Goal: Task Accomplishment & Management: Use online tool/utility

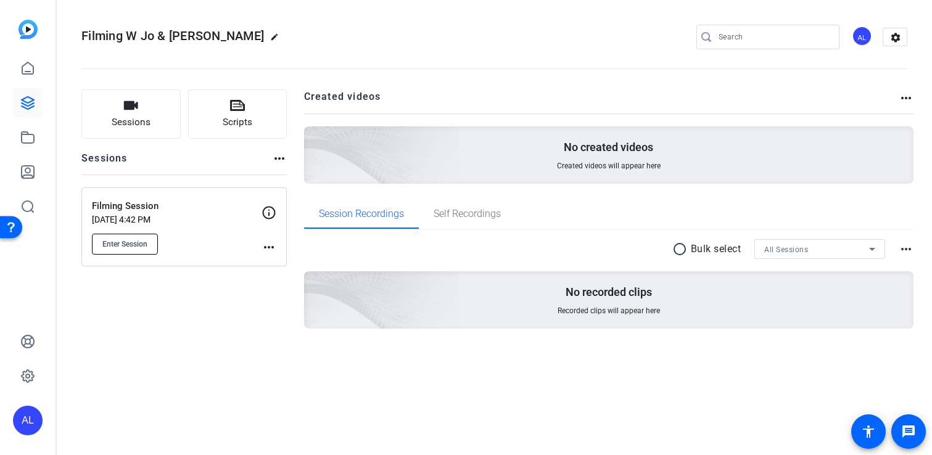
click at [143, 241] on span "Enter Session" at bounding box center [124, 244] width 45 height 10
click at [266, 246] on mat-icon "more_horiz" at bounding box center [269, 247] width 15 height 15
click at [288, 267] on span "Edit Session" at bounding box center [300, 265] width 56 height 15
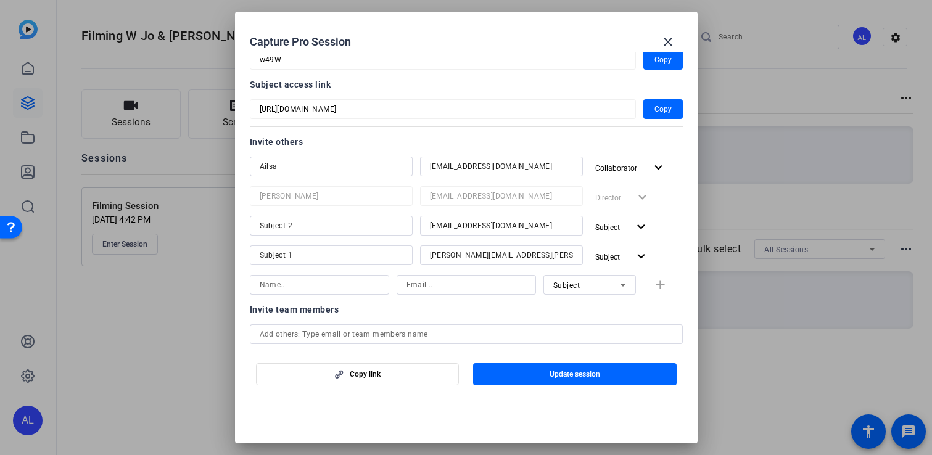
scroll to position [93, 0]
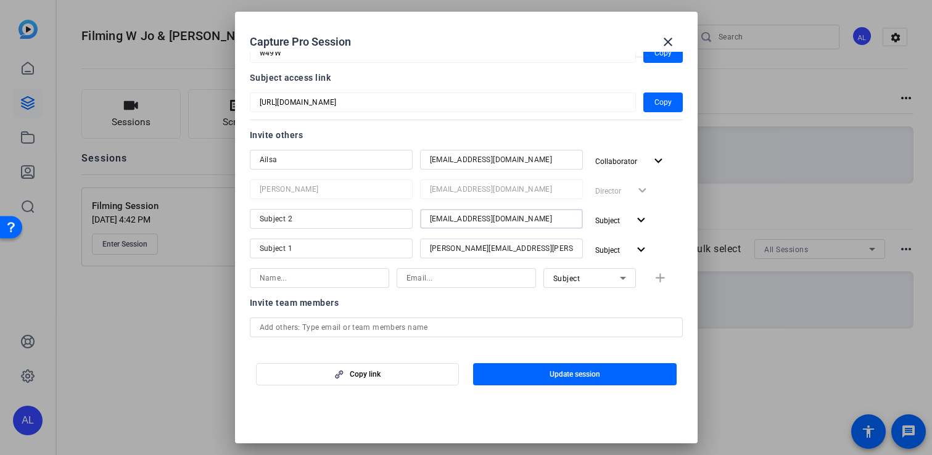
drag, startPoint x: 556, startPoint y: 215, endPoint x: 329, endPoint y: 199, distance: 227.7
click at [331, 199] on div "Ailsa [EMAIL_ADDRESS][DOMAIN_NAME] Collaborator expand_more [PERSON_NAME] [PERS…" at bounding box center [466, 205] width 433 height 111
drag, startPoint x: 536, startPoint y: 220, endPoint x: 379, endPoint y: 206, distance: 157.9
click at [379, 206] on div "Ailsa [EMAIL_ADDRESS][DOMAIN_NAME] Collaborator expand_more [PERSON_NAME] [PERS…" at bounding box center [466, 205] width 433 height 111
click at [453, 219] on input at bounding box center [501, 219] width 143 height 15
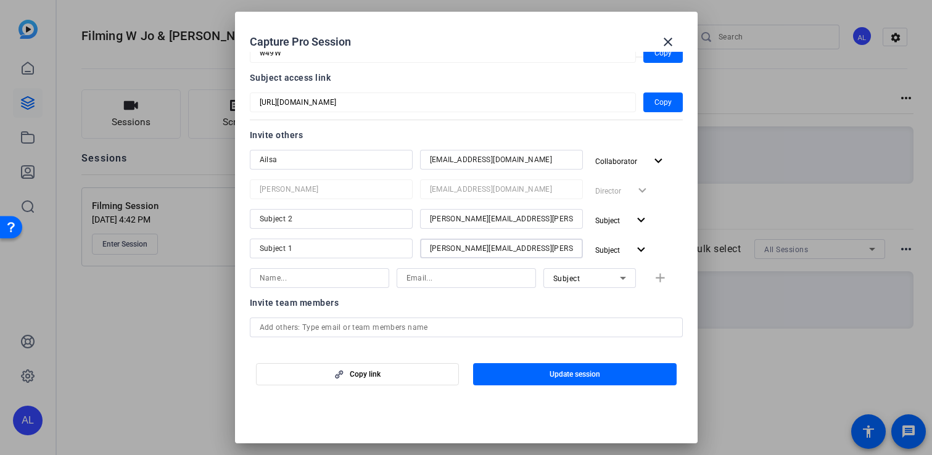
drag, startPoint x: 566, startPoint y: 247, endPoint x: 383, endPoint y: 247, distance: 182.7
click at [383, 247] on div "Subject 1 [PERSON_NAME][EMAIL_ADDRESS][PERSON_NAME][DOMAIN_NAME] Subject expand…" at bounding box center [466, 250] width 433 height 22
click at [449, 248] on input at bounding box center [501, 248] width 143 height 15
drag, startPoint x: 352, startPoint y: 213, endPoint x: 244, endPoint y: 213, distance: 108.6
click at [245, 213] on mat-dialog-content "Session name Advanced settings Filming Session Session ID w49W Copy Subject acc…" at bounding box center [466, 200] width 463 height 296
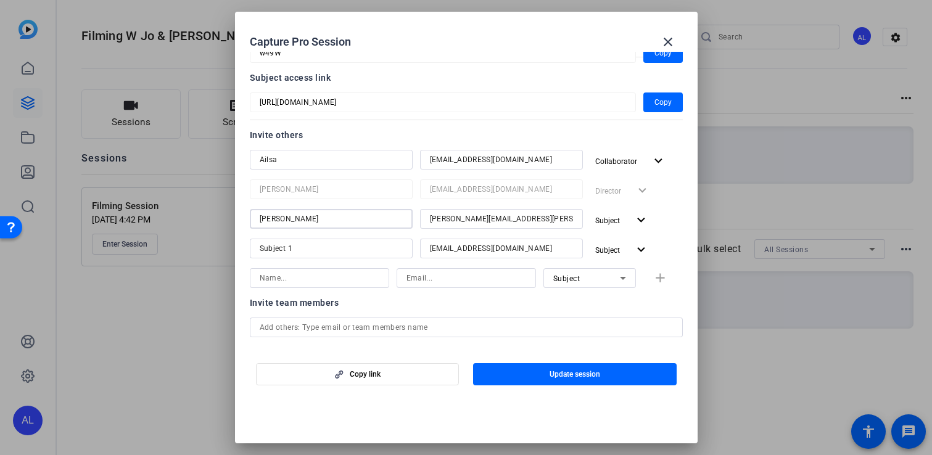
type input "[PERSON_NAME]"
click at [310, 240] on div "Subject 1" at bounding box center [331, 249] width 143 height 20
drag, startPoint x: 305, startPoint y: 252, endPoint x: 214, endPoint y: 251, distance: 90.7
click at [214, 251] on div "Capture Pro Session close Session name Advanced settings Filming Session Sessio…" at bounding box center [466, 227] width 932 height 455
type input "Jo"
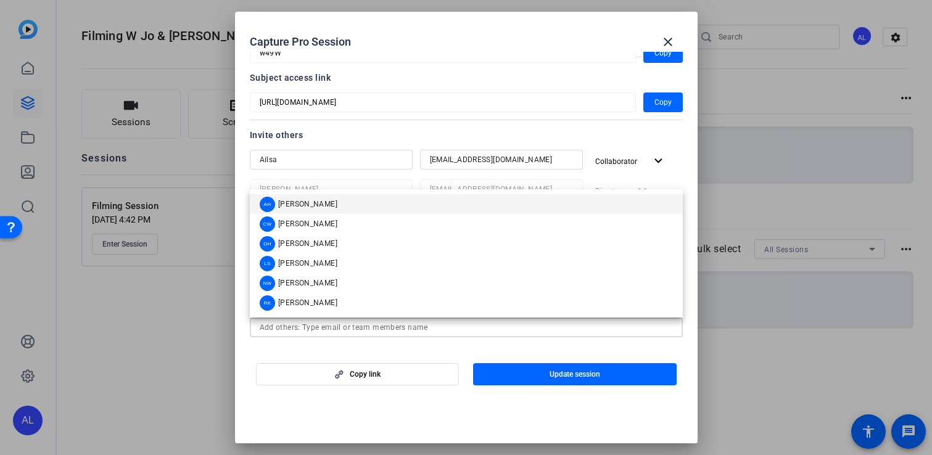
click at [612, 320] on input "text" at bounding box center [466, 327] width 413 height 15
click at [625, 127] on div "Session name Advanced settings Filming Session Session ID w49W Copy Subject acc…" at bounding box center [466, 182] width 433 height 421
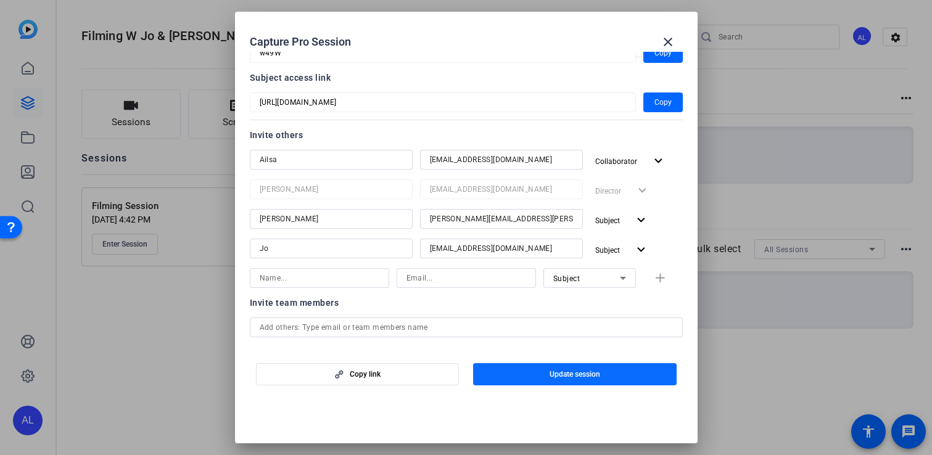
click at [608, 371] on span "button" at bounding box center [575, 375] width 204 height 30
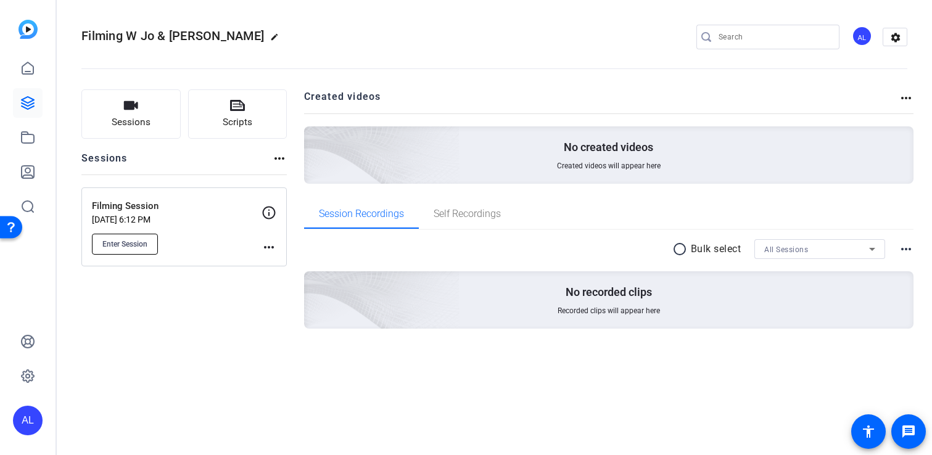
click at [143, 247] on span "Enter Session" at bounding box center [124, 244] width 45 height 10
click at [267, 246] on mat-icon "more_horiz" at bounding box center [269, 247] width 15 height 15
click at [295, 261] on span "Edit Session" at bounding box center [300, 265] width 56 height 15
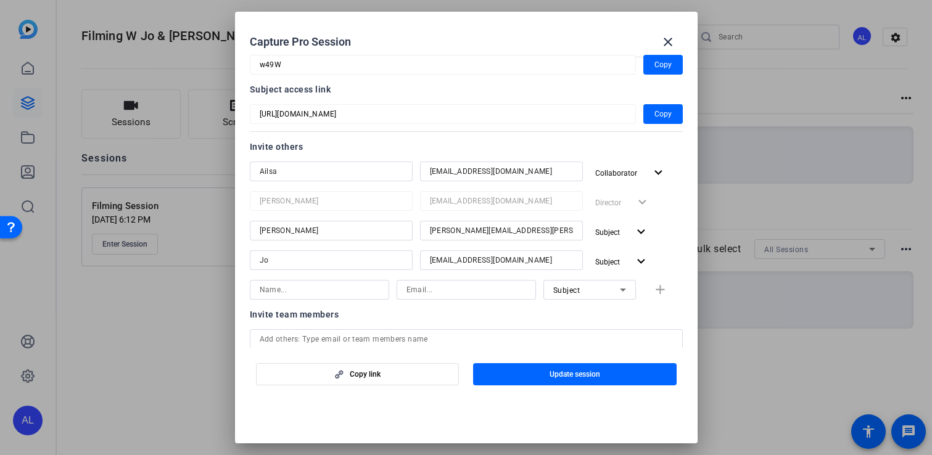
scroll to position [0, 0]
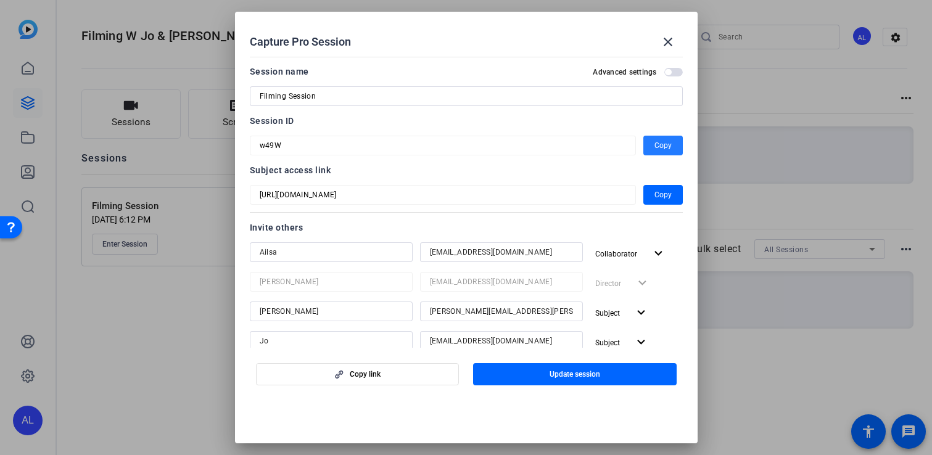
click at [657, 147] on span "Copy" at bounding box center [663, 145] width 17 height 15
click at [668, 44] on mat-icon "close" at bounding box center [668, 42] width 15 height 15
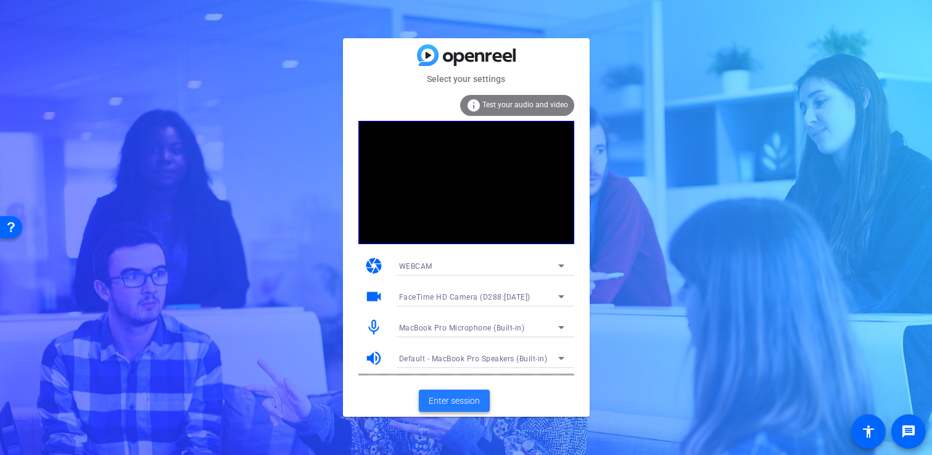
click at [454, 400] on span "Enter session" at bounding box center [454, 401] width 51 height 13
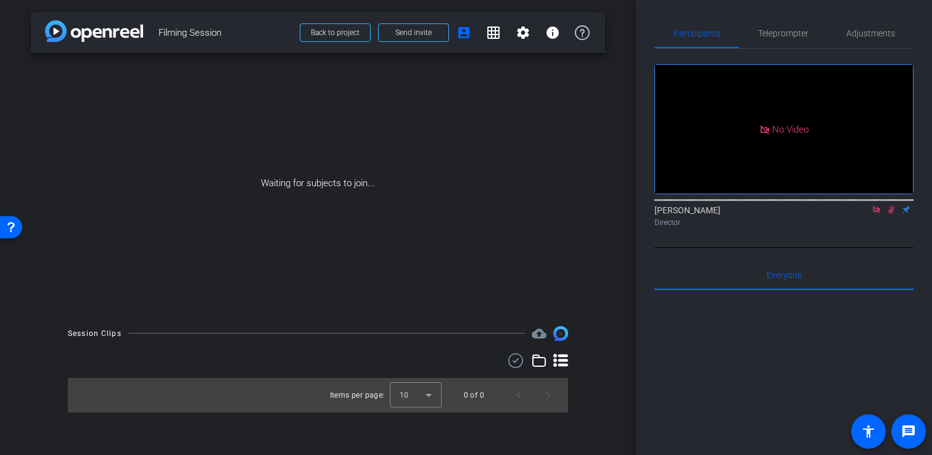
click at [627, 49] on div "arrow_back Filming Session Back to project Send invite account_box grid_on sett…" at bounding box center [318, 227] width 636 height 455
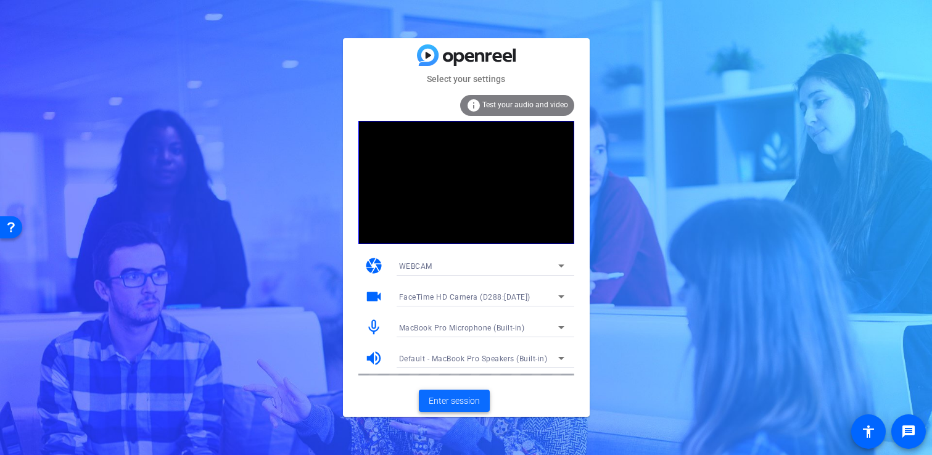
click at [465, 399] on span "Enter session" at bounding box center [454, 401] width 51 height 13
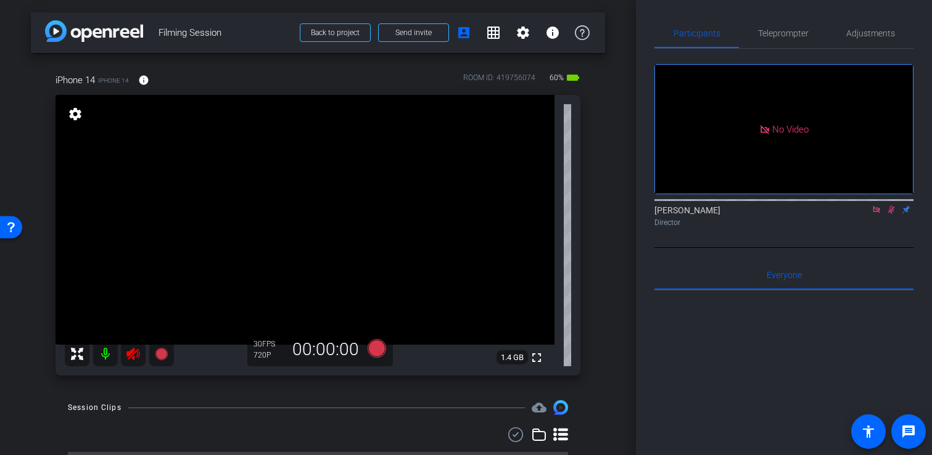
click at [107, 352] on mat-icon at bounding box center [105, 354] width 25 height 25
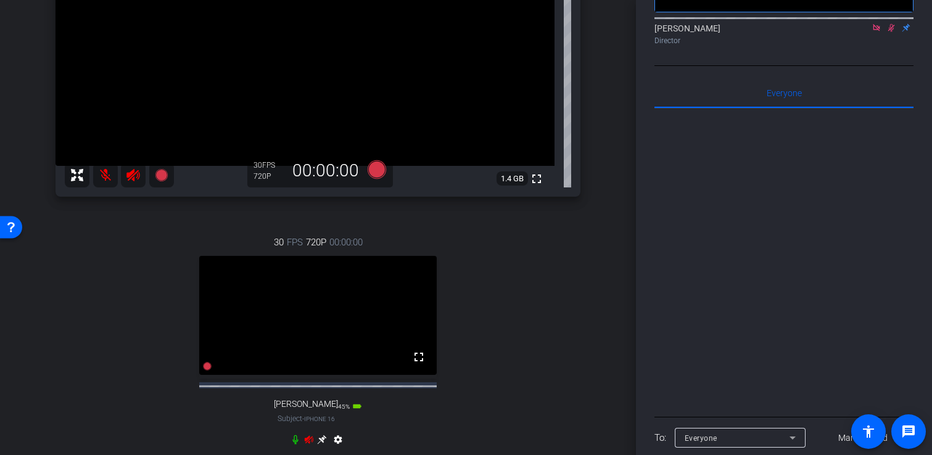
scroll to position [191, 0]
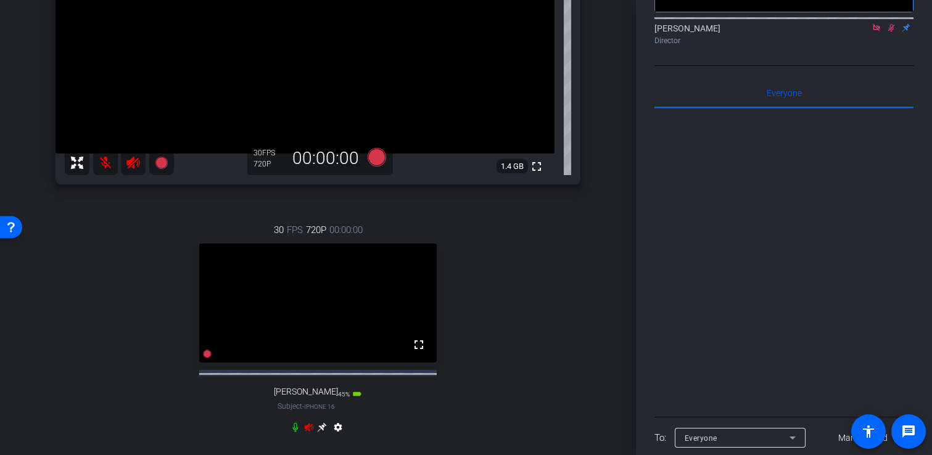
click at [296, 433] on icon at bounding box center [296, 428] width 10 height 10
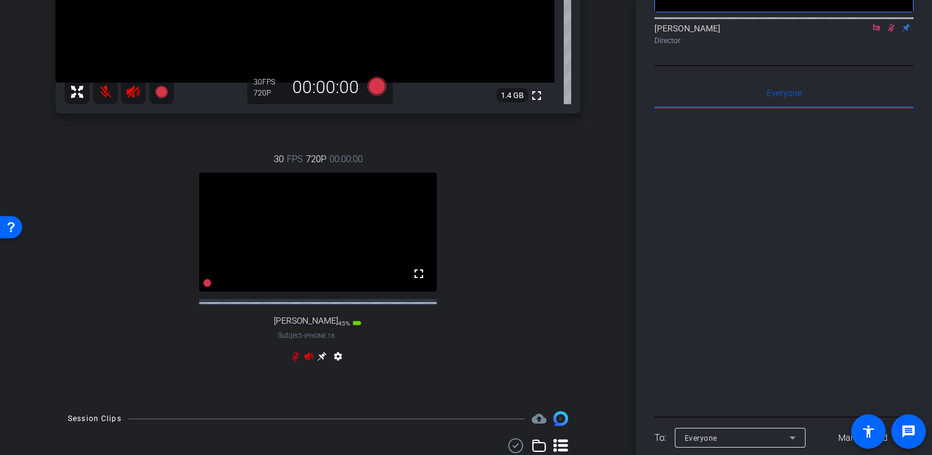
scroll to position [266, 0]
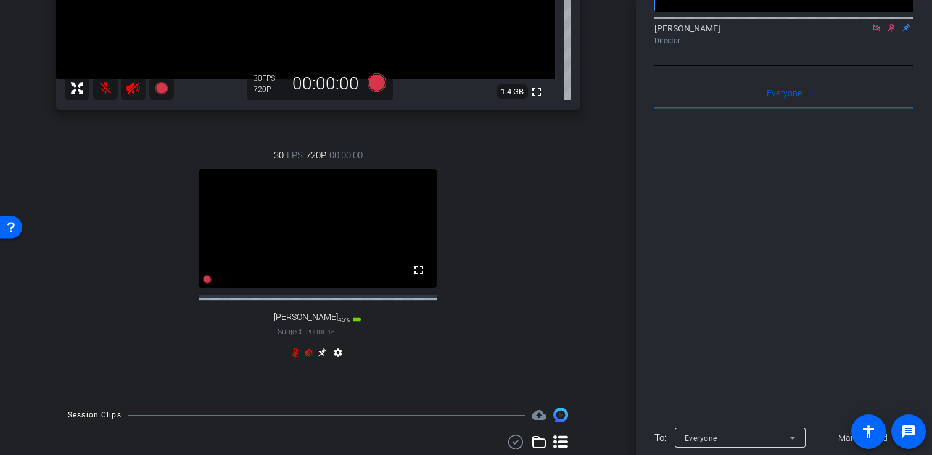
click at [341, 363] on mat-icon "settings" at bounding box center [338, 355] width 15 height 15
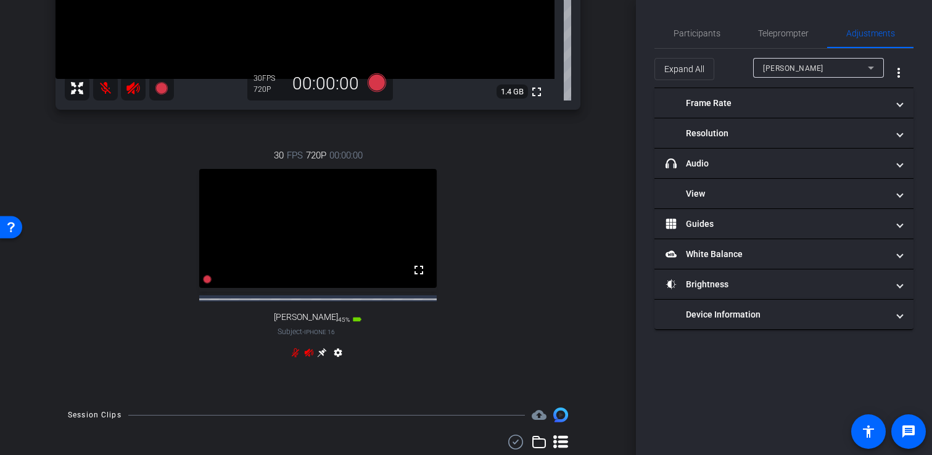
scroll to position [0, 0]
click at [713, 46] on span "Participants" at bounding box center [697, 34] width 47 height 30
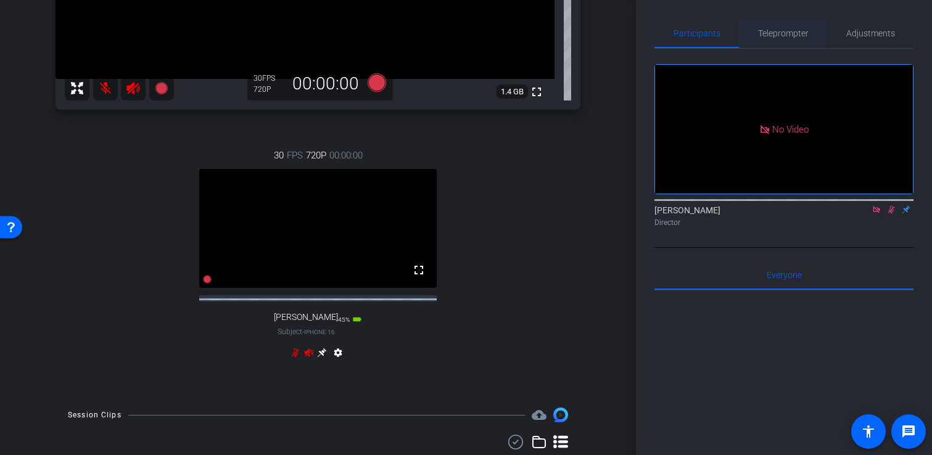
click at [768, 32] on span "Teleprompter" at bounding box center [783, 33] width 51 height 9
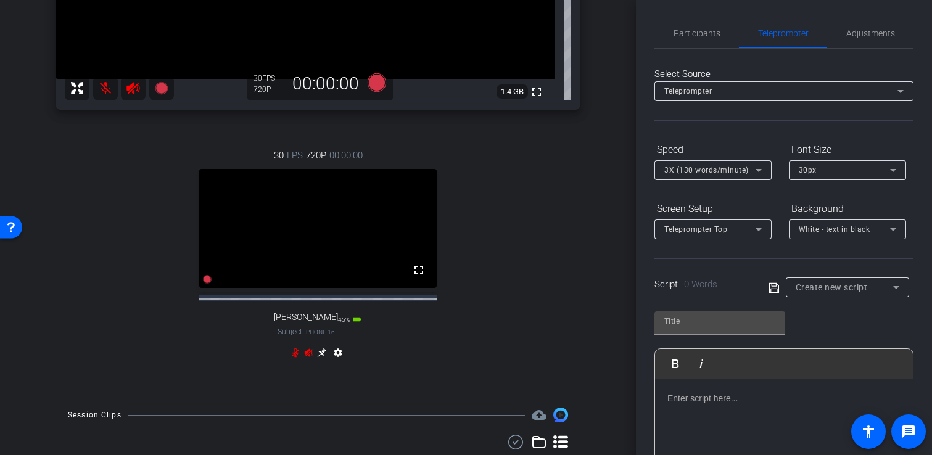
click at [860, 51] on div "Select Source Teleprompter Speed 3X (130 words/minute) Font Size 30px Screen Se…" at bounding box center [784, 386] width 259 height 674
click at [863, 39] on span "Adjustments" at bounding box center [871, 34] width 49 height 30
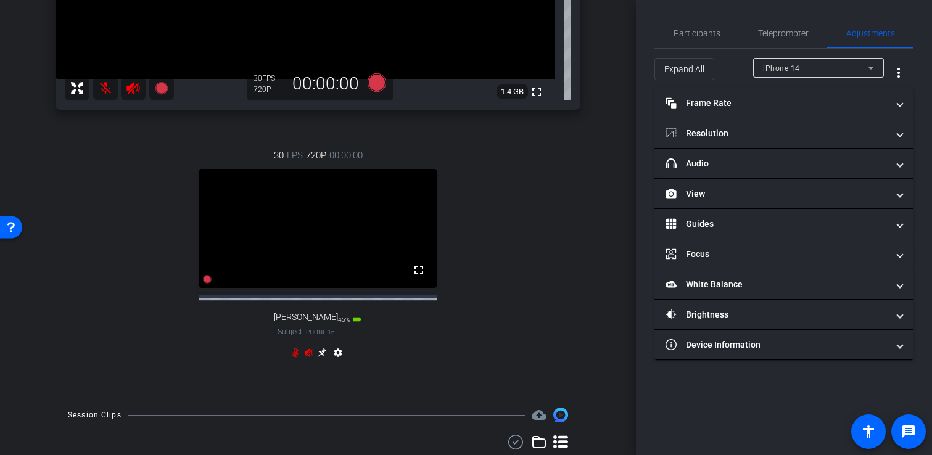
click at [370, 252] on video at bounding box center [318, 228] width 238 height 119
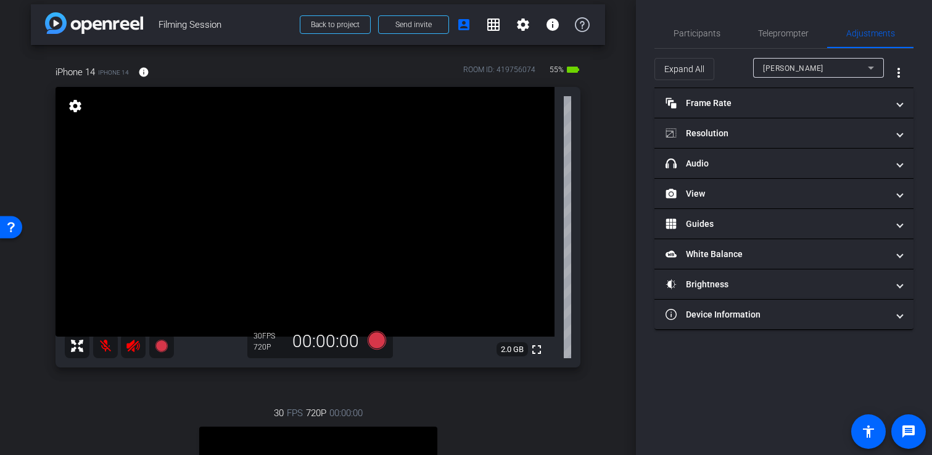
scroll to position [1, 0]
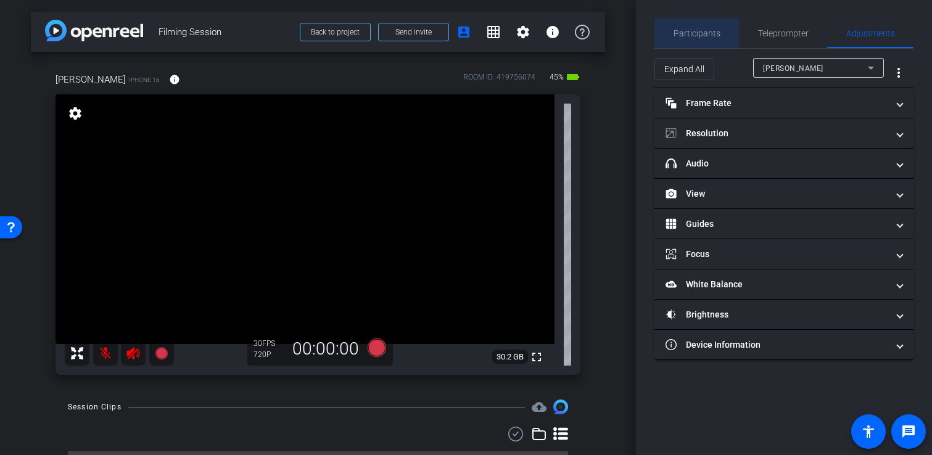
click at [715, 34] on span "Participants" at bounding box center [697, 33] width 47 height 9
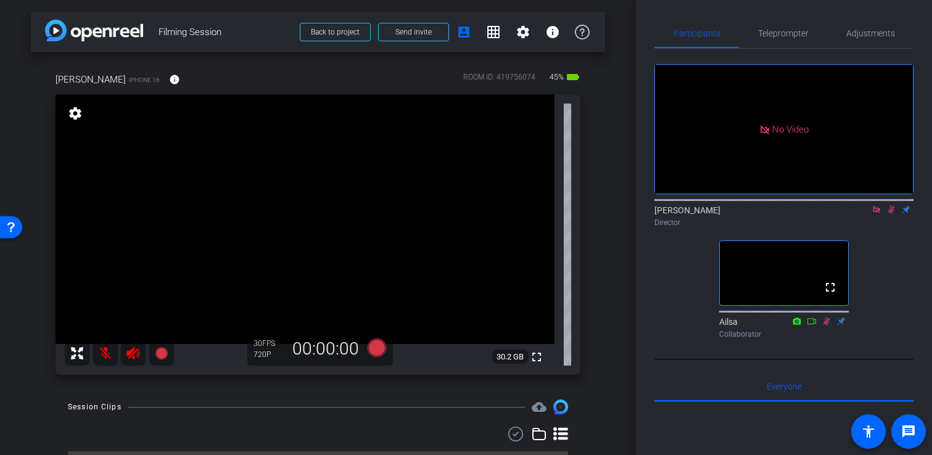
scroll to position [31, 0]
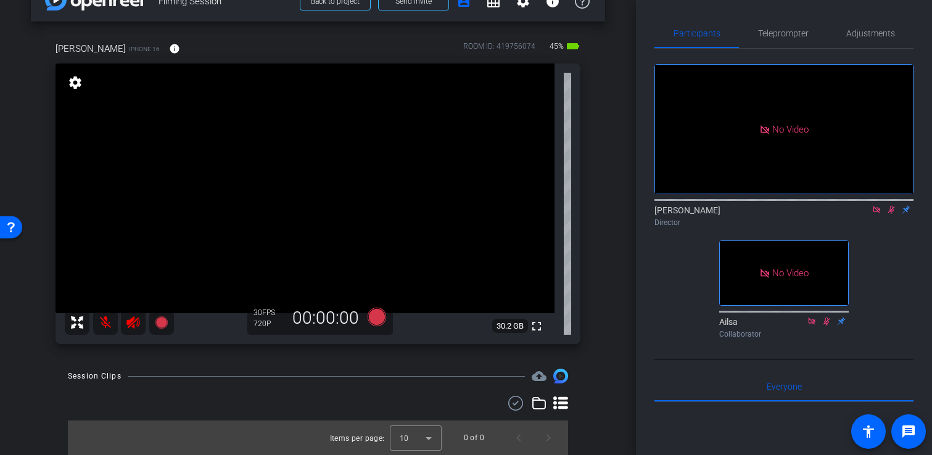
click at [878, 205] on icon at bounding box center [877, 209] width 10 height 9
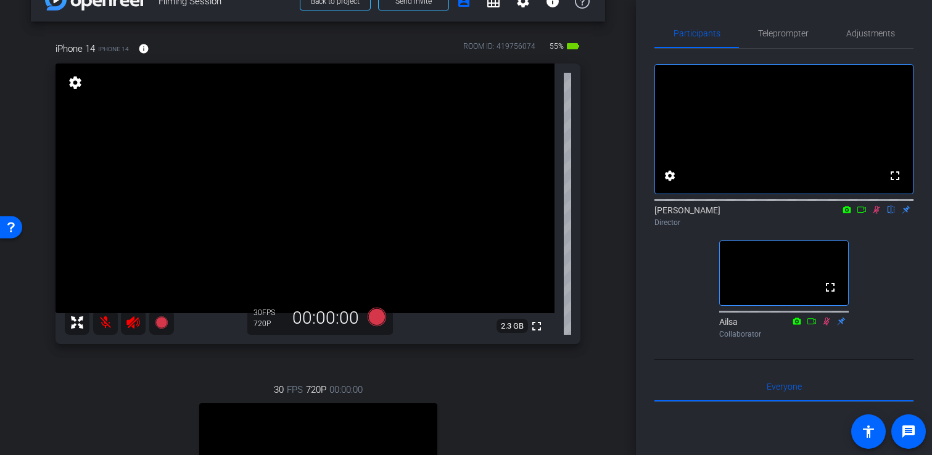
click at [877, 214] on icon at bounding box center [877, 209] width 10 height 9
click at [130, 329] on icon at bounding box center [133, 322] width 15 height 15
click at [112, 326] on mat-icon at bounding box center [105, 322] width 25 height 25
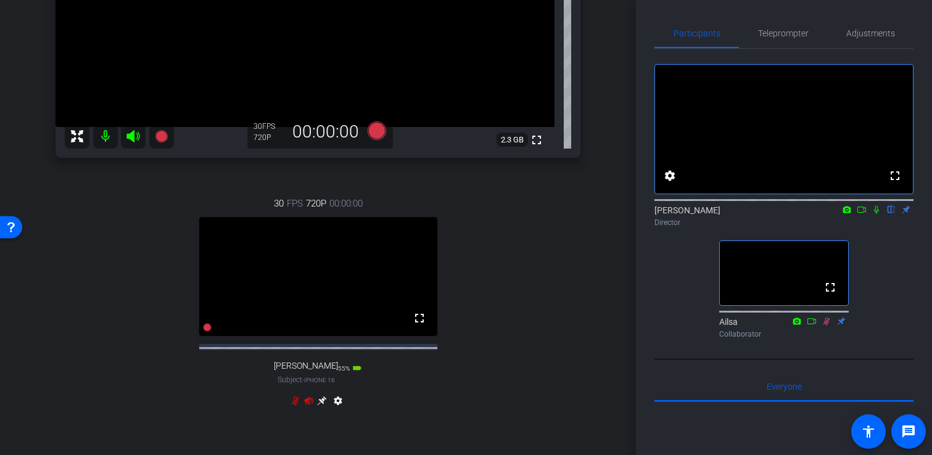
scroll to position [223, 0]
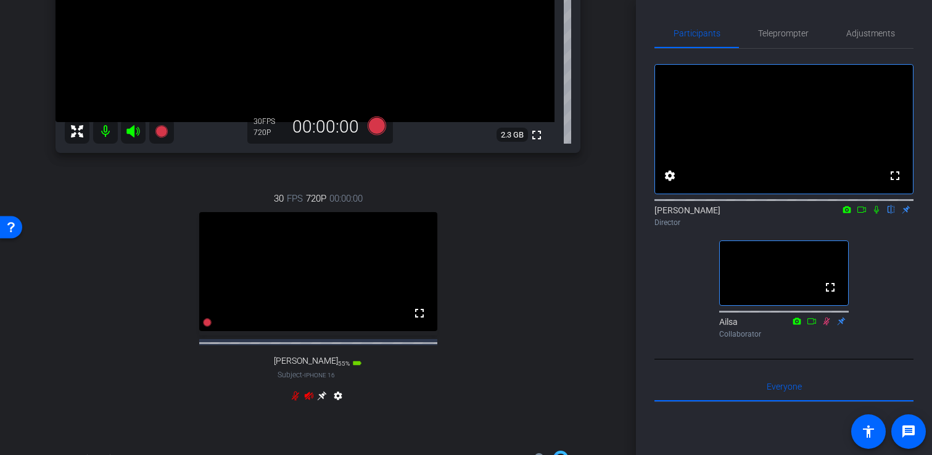
click at [310, 401] on icon at bounding box center [309, 396] width 10 height 10
click at [297, 401] on icon at bounding box center [296, 396] width 10 height 10
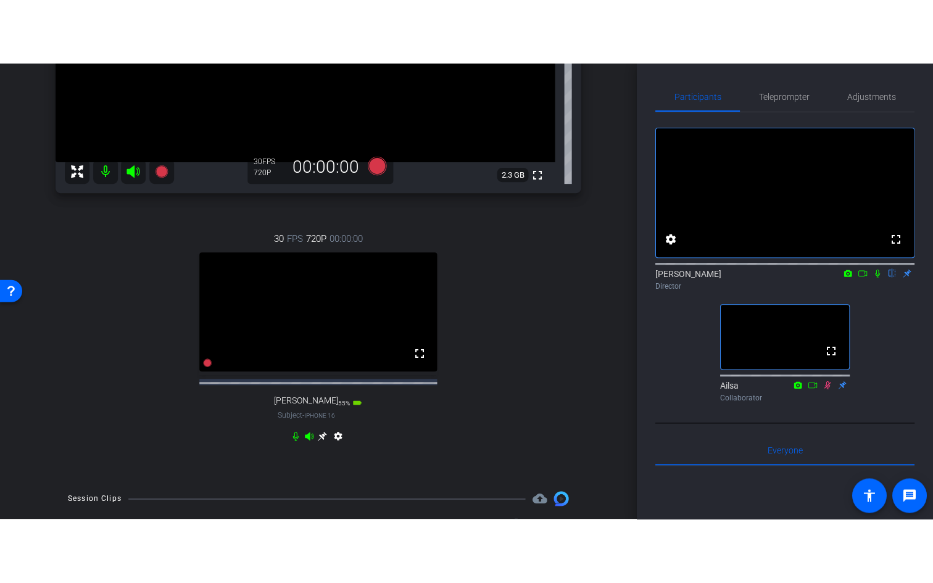
scroll to position [245, 0]
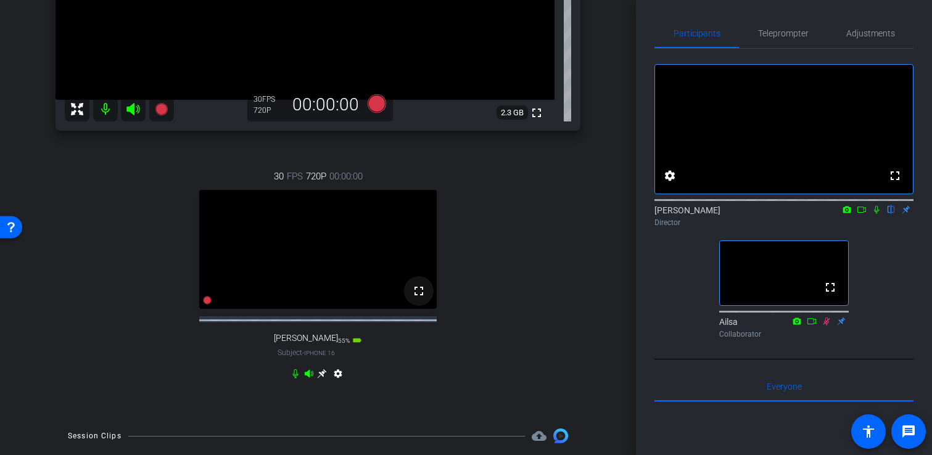
click at [421, 299] on mat-icon "fullscreen" at bounding box center [419, 291] width 15 height 15
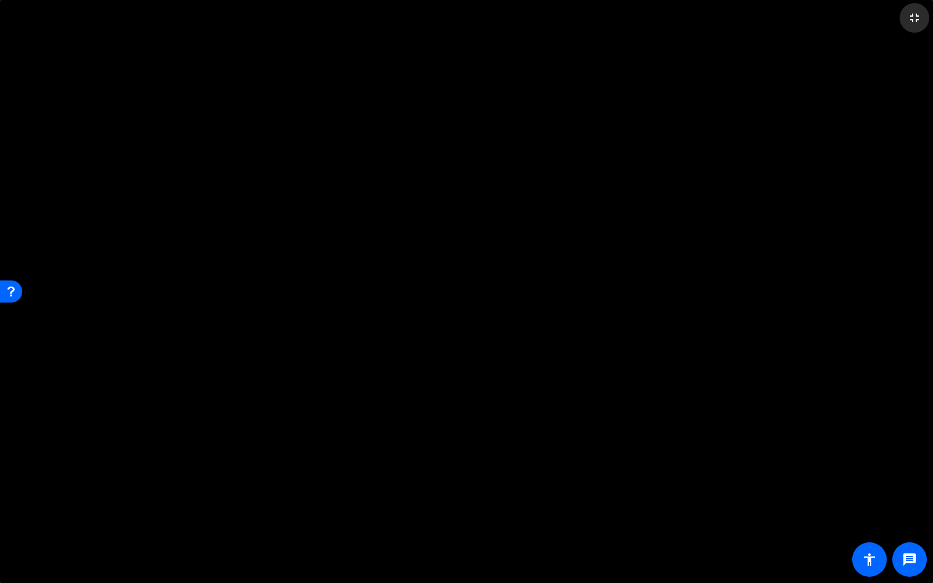
click at [916, 15] on mat-icon "fullscreen_exit" at bounding box center [914, 17] width 15 height 15
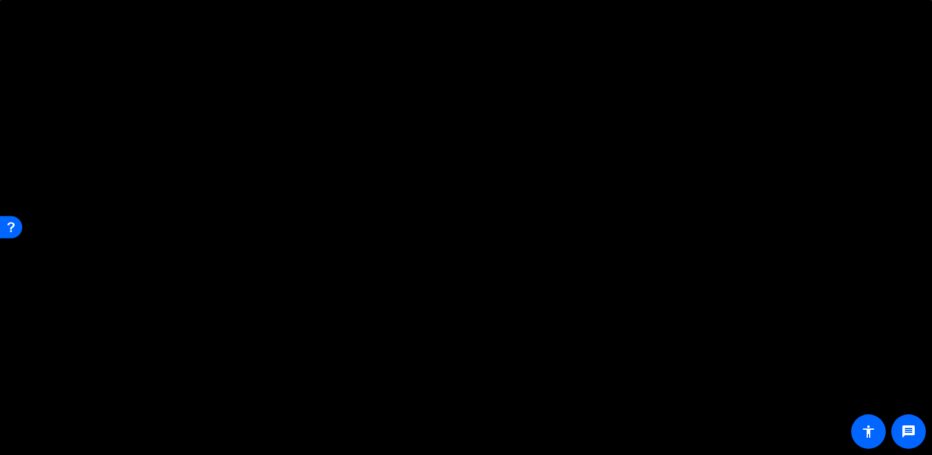
scroll to position [181, 0]
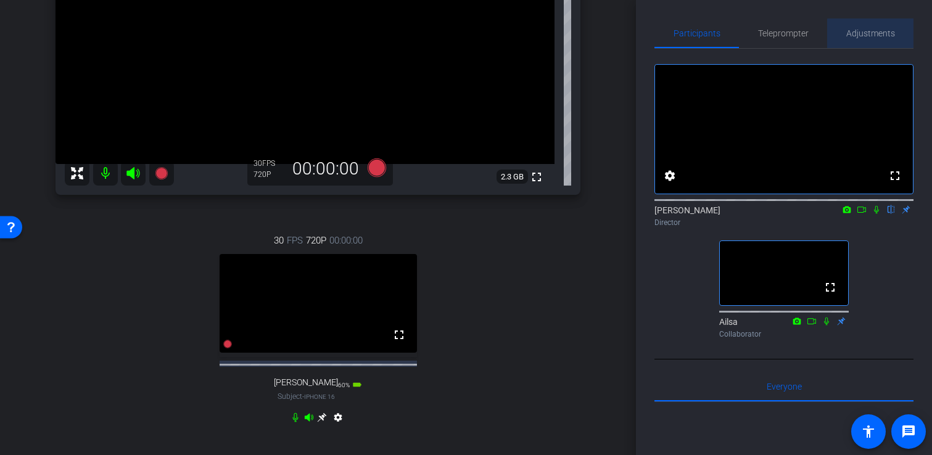
click at [879, 41] on span "Adjustments" at bounding box center [871, 34] width 49 height 30
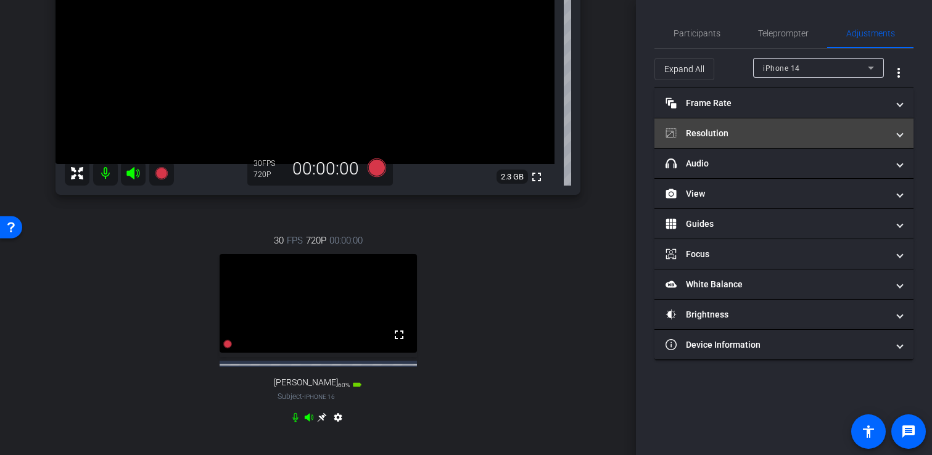
click at [836, 132] on mat-panel-title "Resolution" at bounding box center [777, 133] width 222 height 13
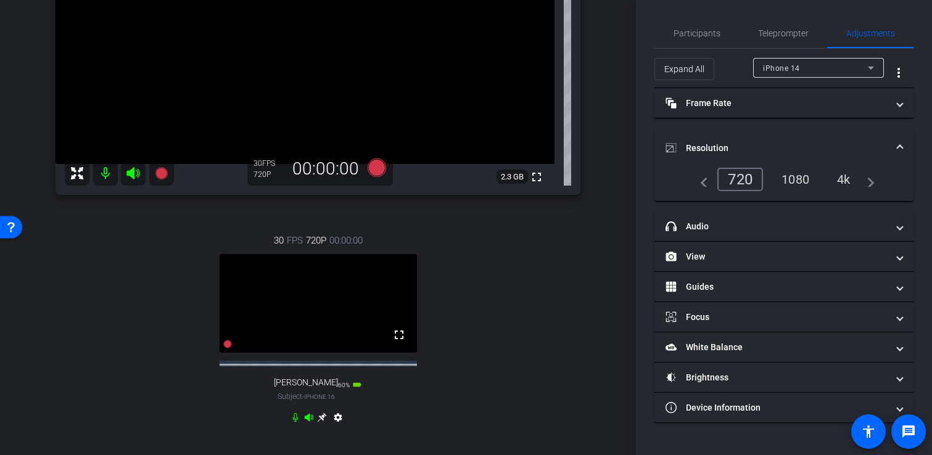
click at [799, 175] on div "1080" at bounding box center [796, 179] width 46 height 21
click at [821, 139] on mat-expansion-panel-header "Resolution" at bounding box center [784, 147] width 259 height 39
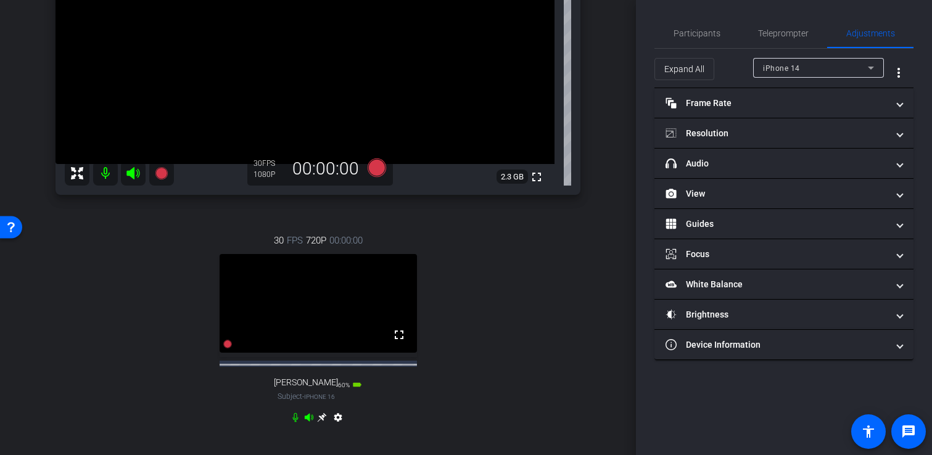
click at [815, 73] on div "iPhone 14" at bounding box center [815, 67] width 105 height 15
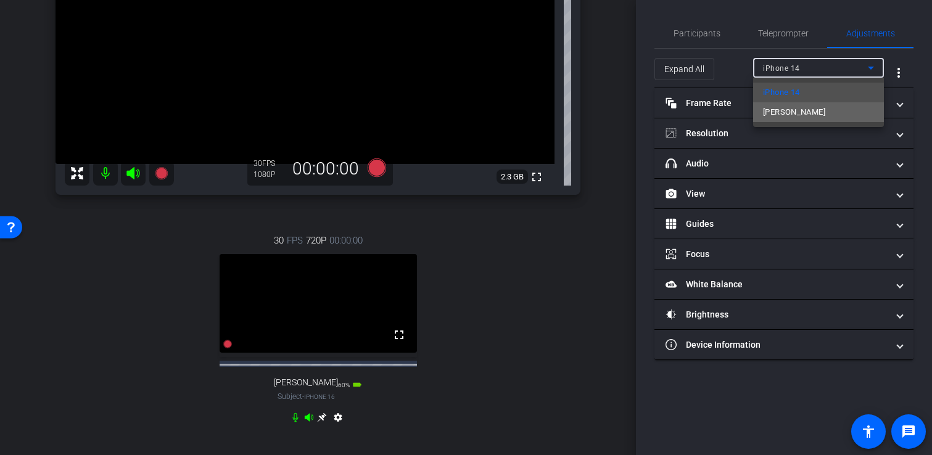
click at [805, 108] on mat-option "Jo Francis" at bounding box center [818, 112] width 131 height 20
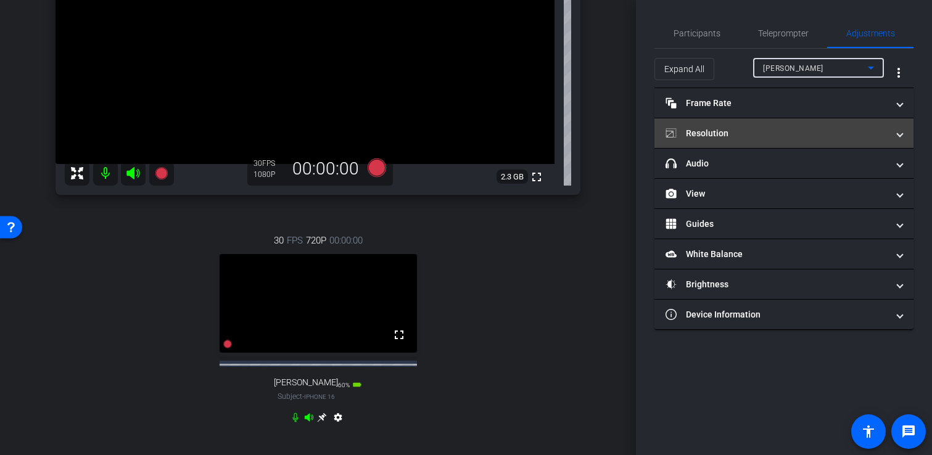
click at [783, 135] on mat-panel-title "Resolution" at bounding box center [777, 133] width 222 height 13
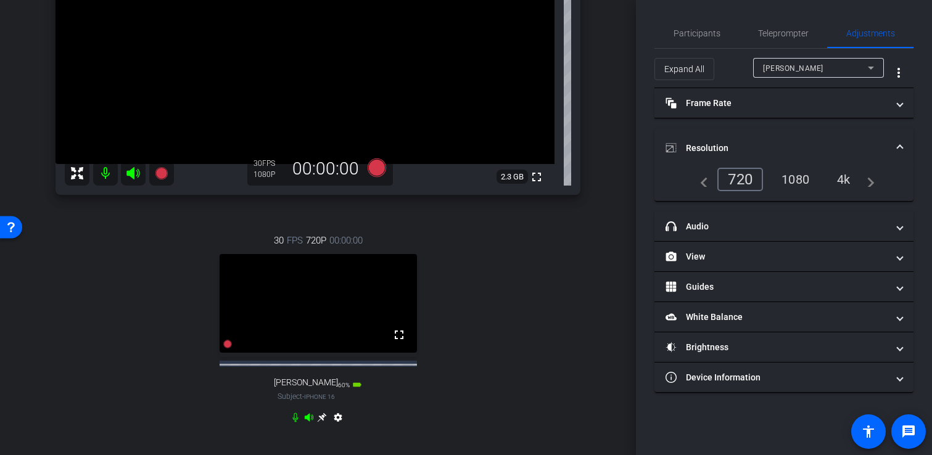
click at [784, 189] on div "1080" at bounding box center [796, 179] width 46 height 21
click at [795, 172] on div "1080" at bounding box center [793, 179] width 54 height 23
click at [811, 136] on mat-expansion-panel-header "Resolution" at bounding box center [784, 147] width 259 height 39
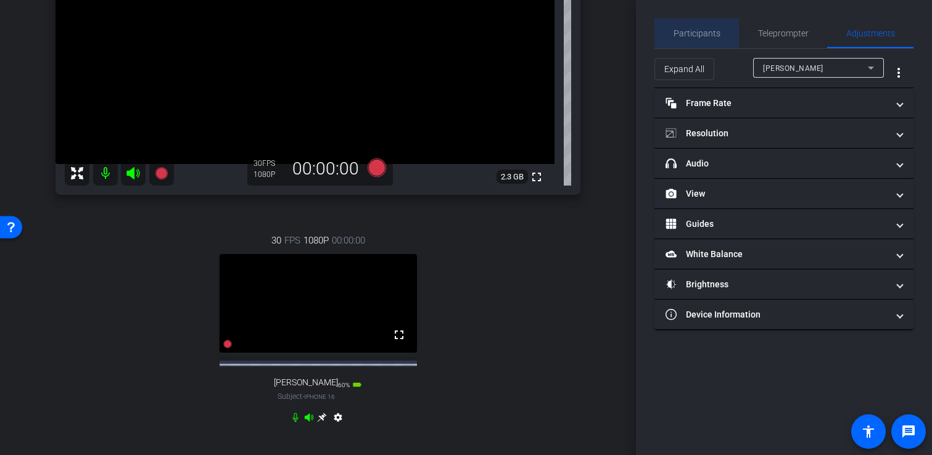
click at [713, 30] on span "Participants" at bounding box center [697, 33] width 47 height 9
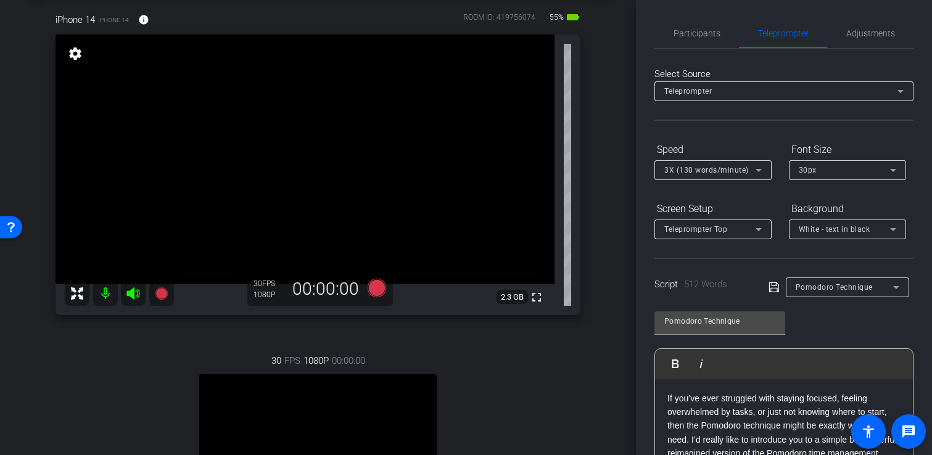
scroll to position [56, 0]
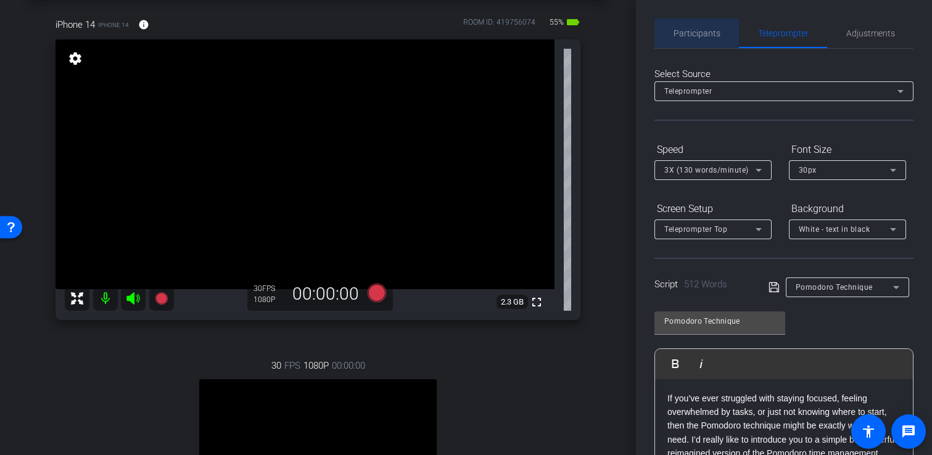
click at [695, 39] on span "Participants" at bounding box center [697, 34] width 47 height 30
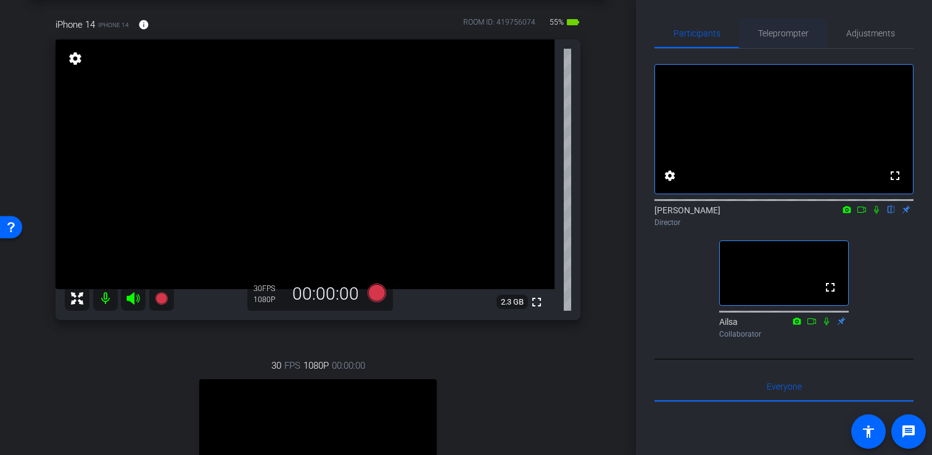
click at [782, 33] on span "Teleprompter" at bounding box center [783, 33] width 51 height 9
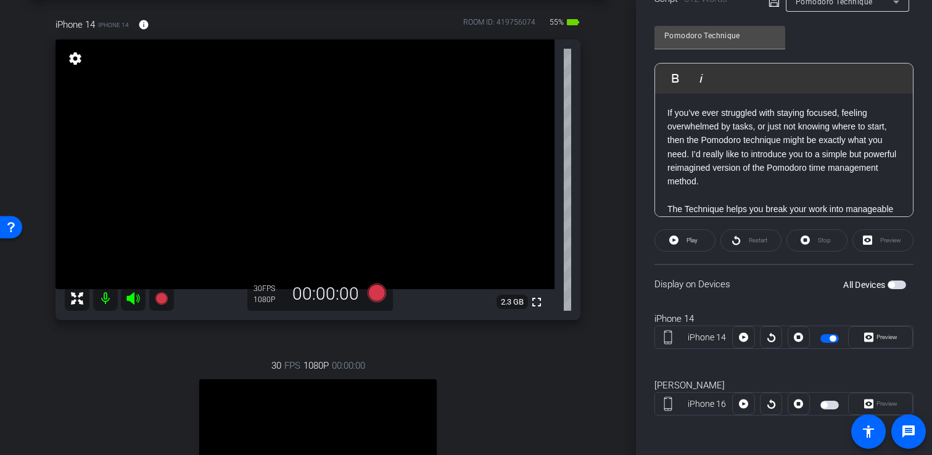
scroll to position [0, 0]
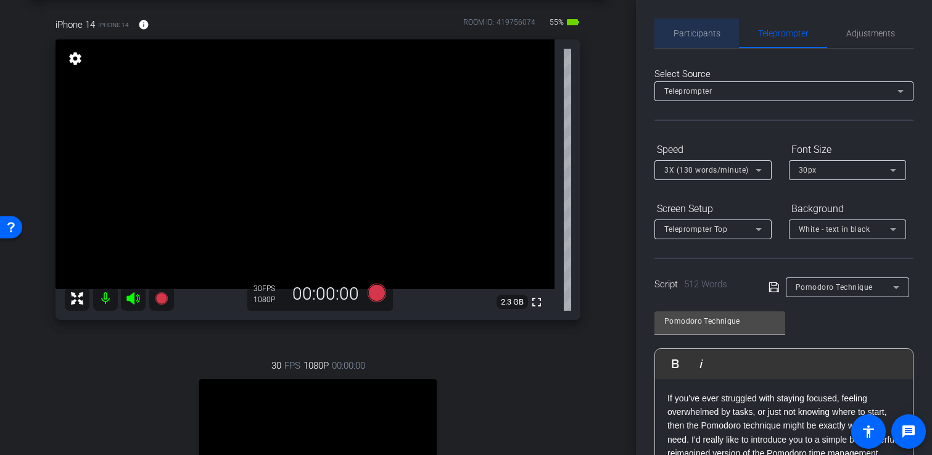
click at [708, 39] on span "Participants" at bounding box center [697, 34] width 47 height 30
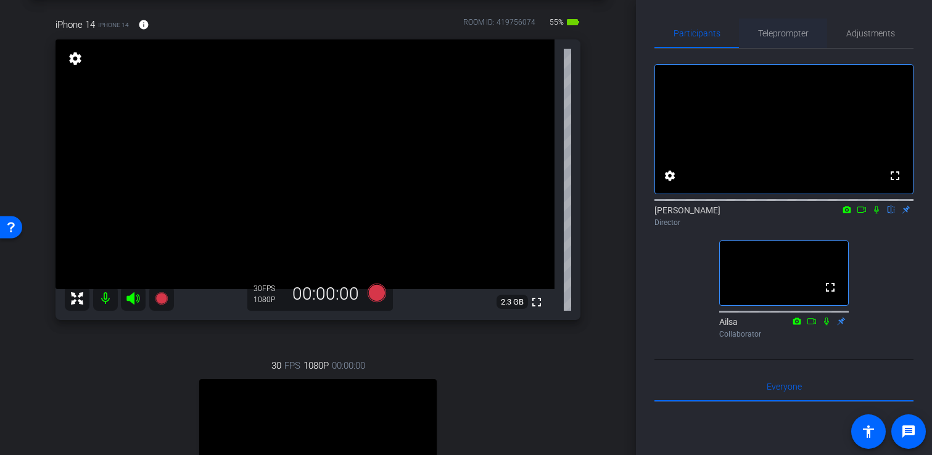
click at [776, 27] on span "Teleprompter" at bounding box center [783, 34] width 51 height 30
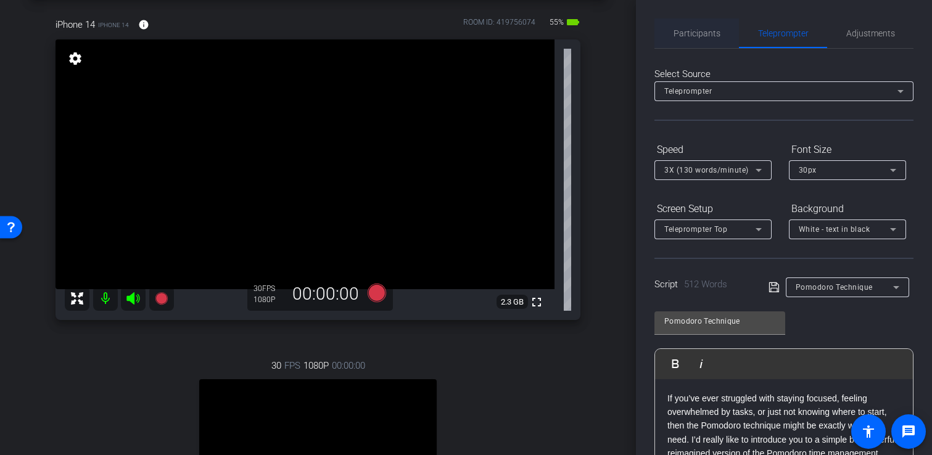
click at [702, 34] on span "Participants" at bounding box center [697, 33] width 47 height 9
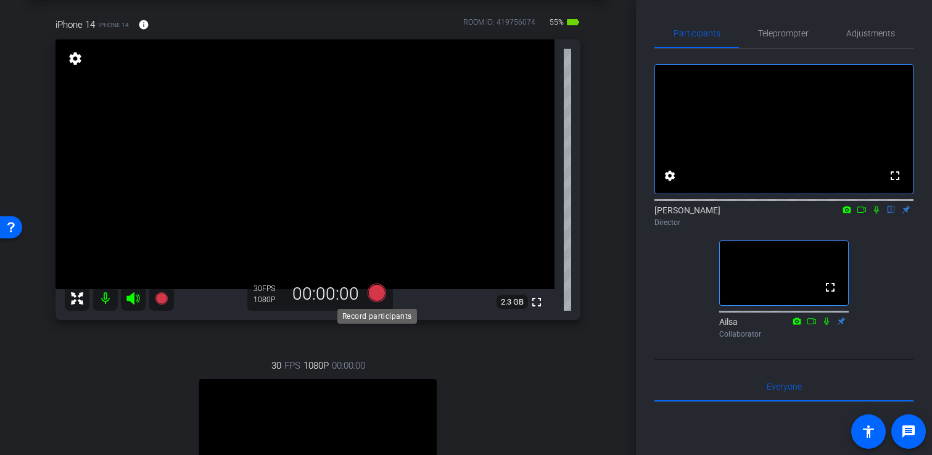
click at [376, 288] on icon at bounding box center [376, 293] width 19 height 19
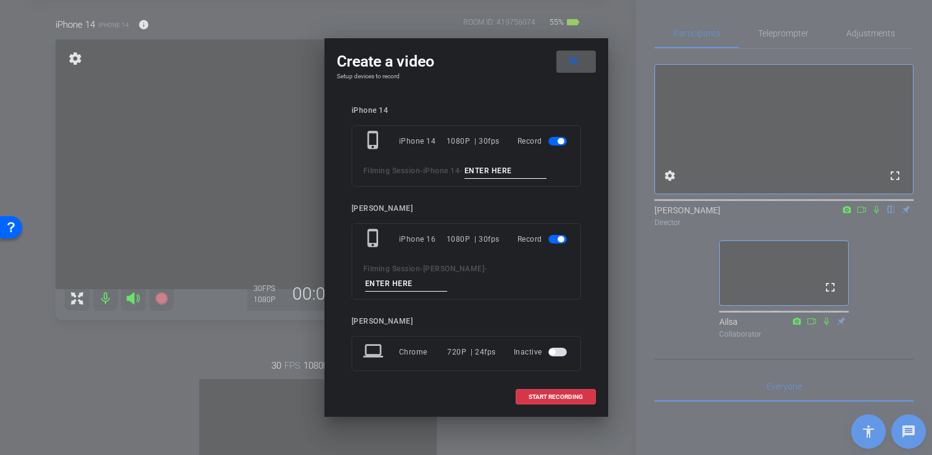
click at [556, 244] on span "button" at bounding box center [558, 239] width 19 height 9
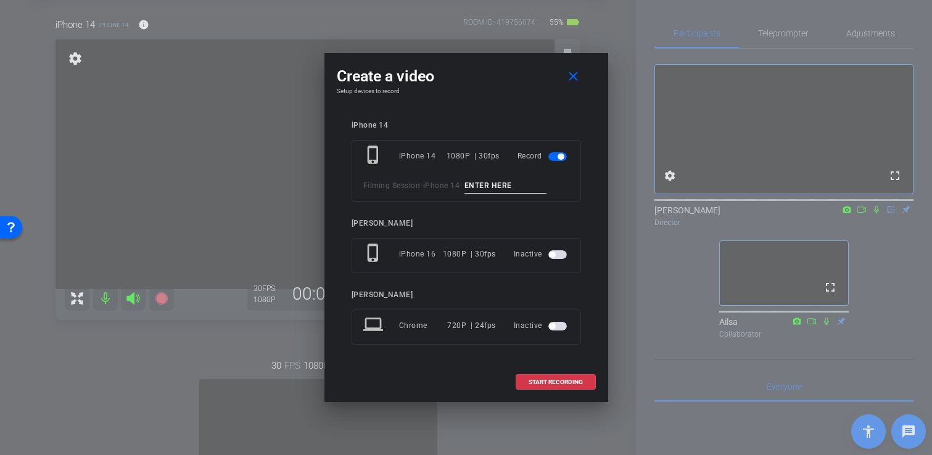
click at [502, 188] on input at bounding box center [506, 185] width 83 height 15
type input "Helen Test"
click at [571, 380] on span "START RECORDING" at bounding box center [556, 383] width 54 height 6
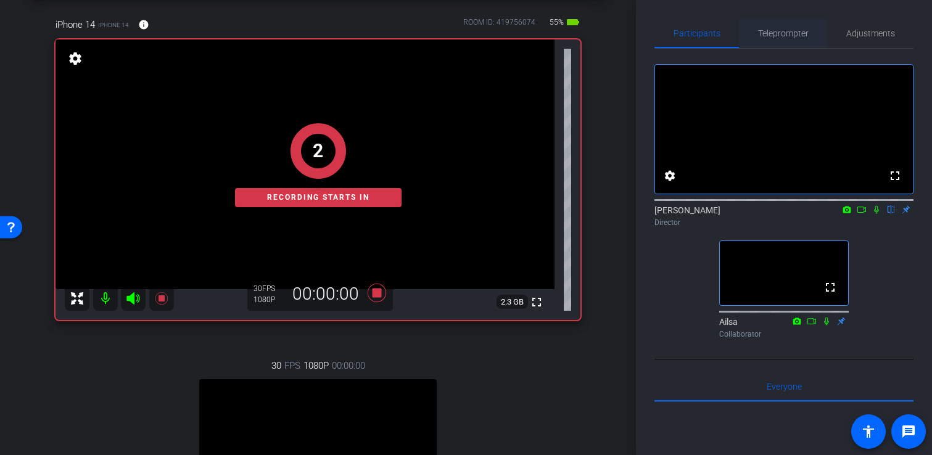
click at [775, 35] on span "Teleprompter" at bounding box center [783, 33] width 51 height 9
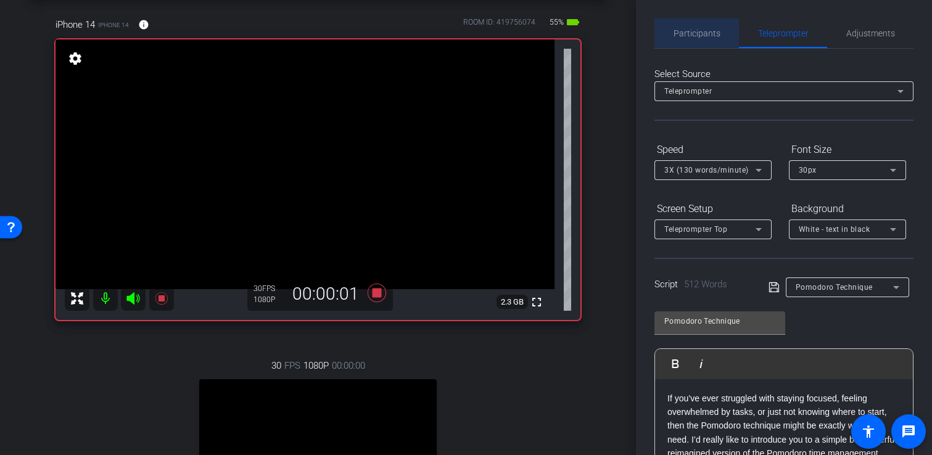
click at [710, 30] on span "Participants" at bounding box center [697, 33] width 47 height 9
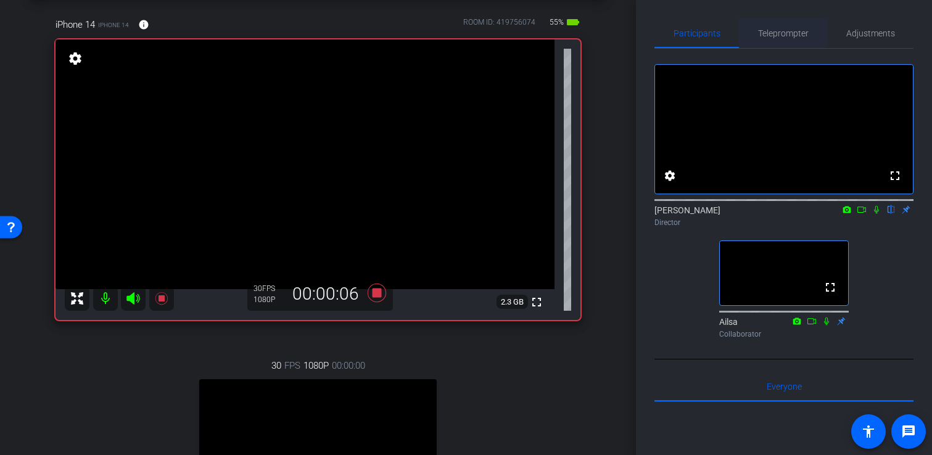
click at [752, 33] on div "Teleprompter" at bounding box center [783, 34] width 88 height 30
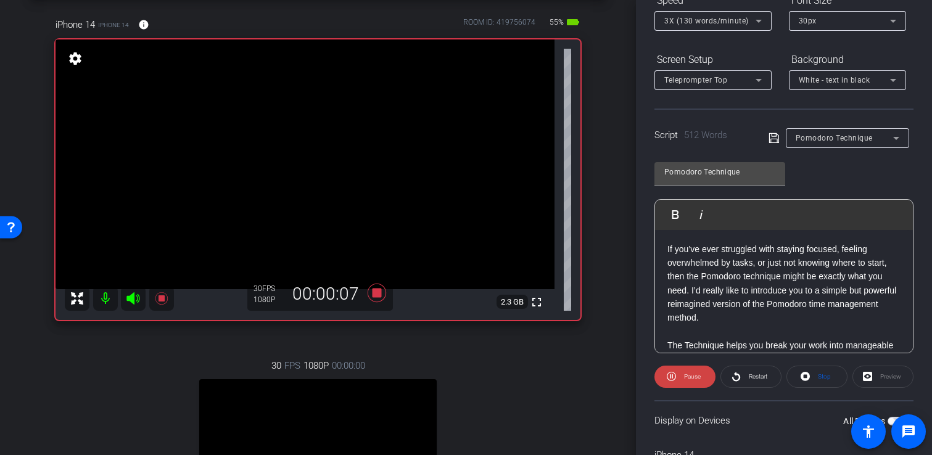
scroll to position [286, 0]
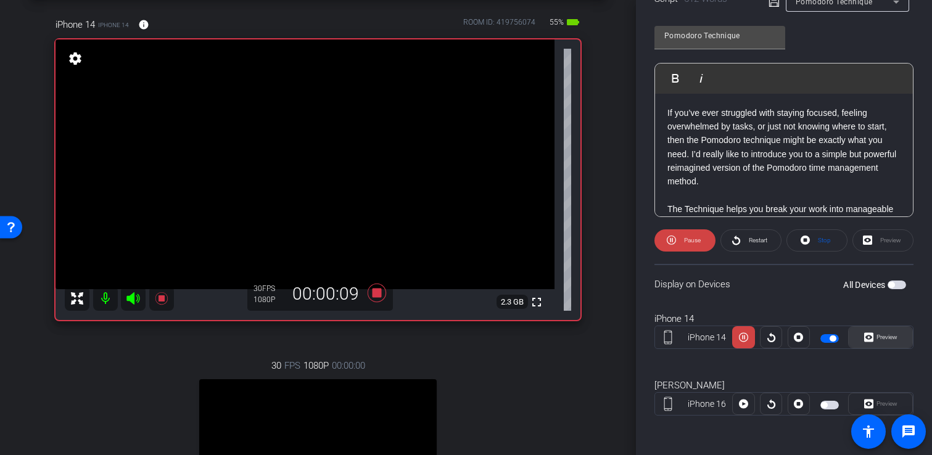
click at [884, 339] on span "Preview" at bounding box center [887, 337] width 21 height 7
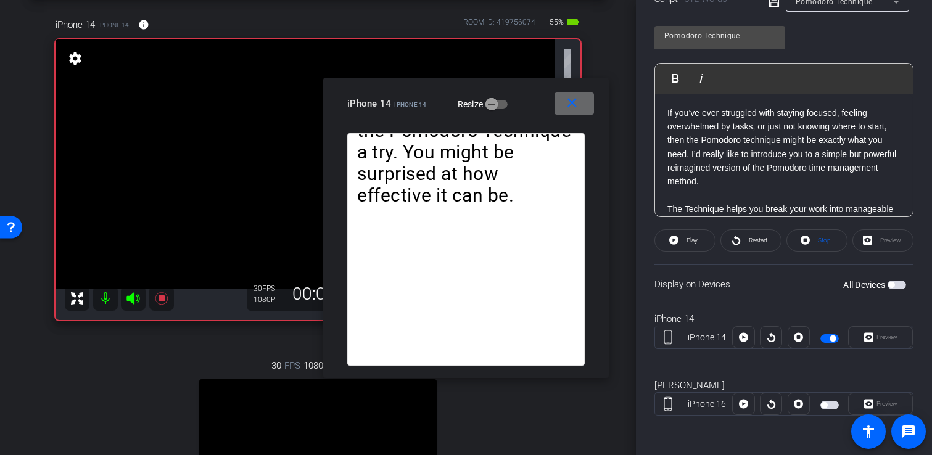
click at [583, 106] on span at bounding box center [574, 104] width 39 height 30
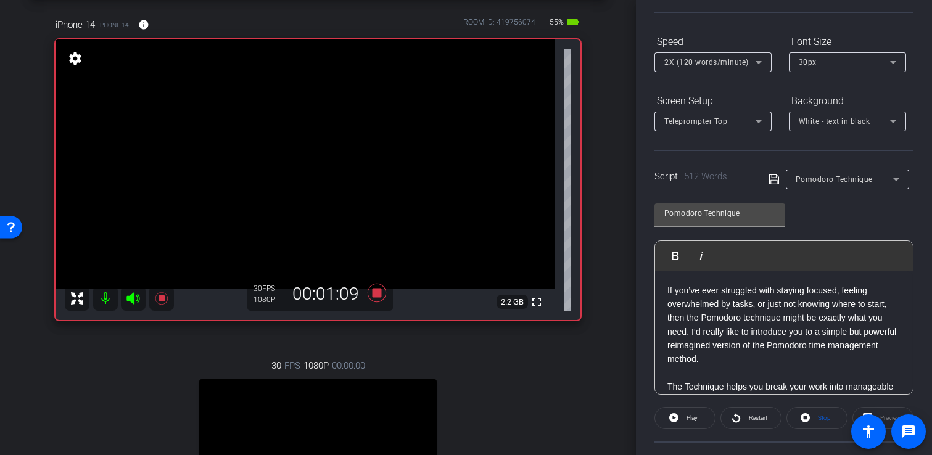
scroll to position [0, 0]
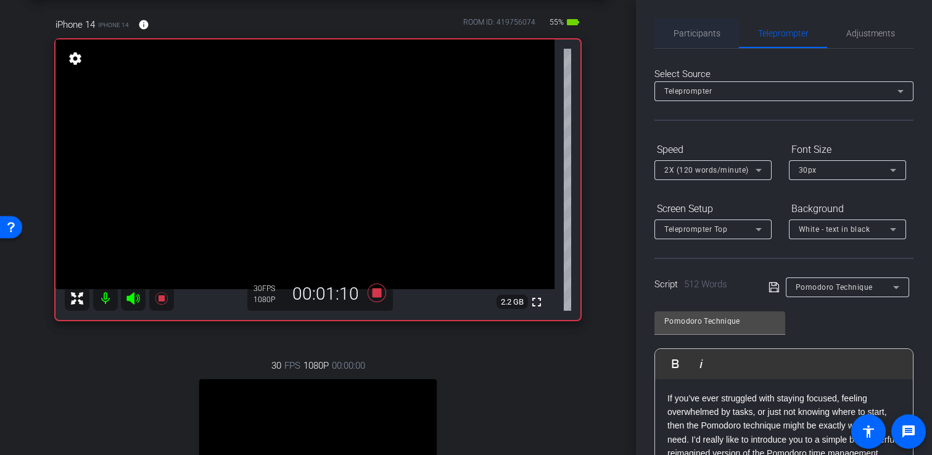
click at [685, 36] on span "Participants" at bounding box center [697, 33] width 47 height 9
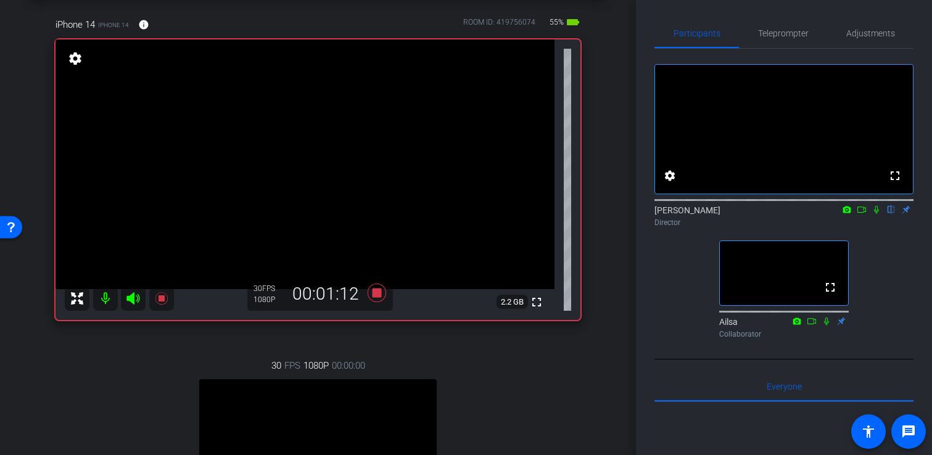
click at [878, 214] on icon at bounding box center [876, 210] width 5 height 8
click at [879, 214] on icon at bounding box center [877, 209] width 10 height 9
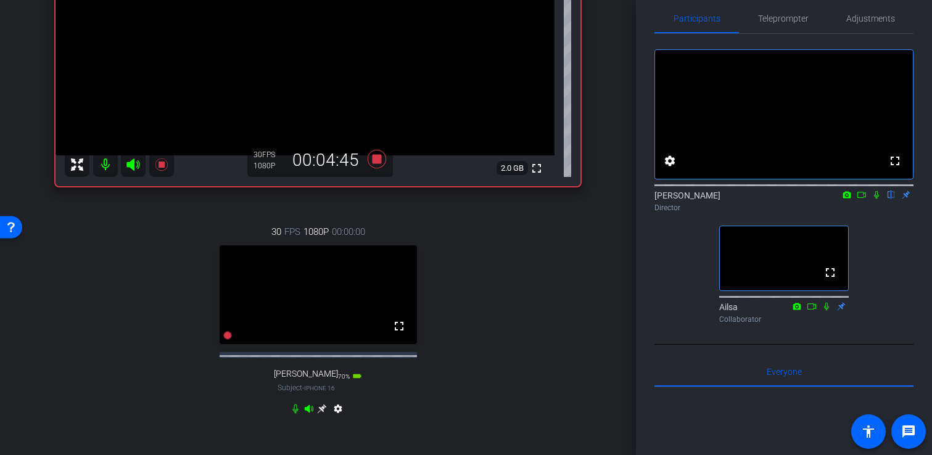
scroll to position [206, 0]
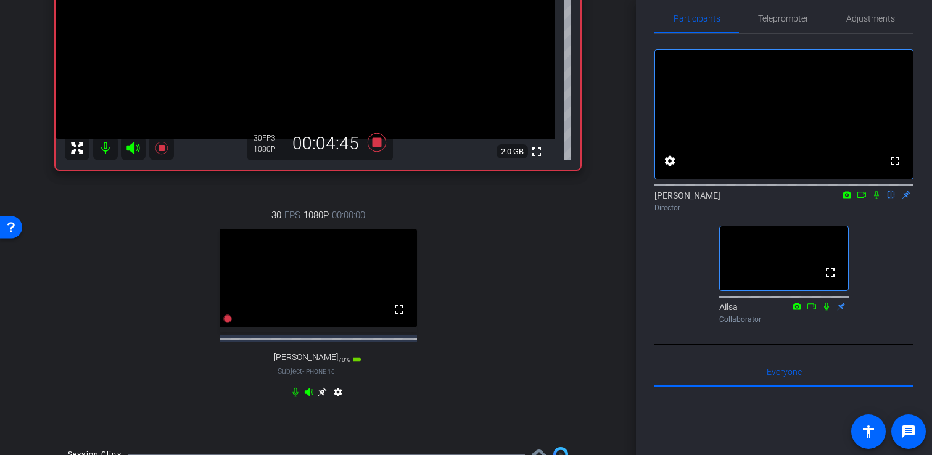
click at [295, 397] on icon at bounding box center [296, 393] width 10 height 10
click at [879, 199] on icon at bounding box center [877, 195] width 10 height 9
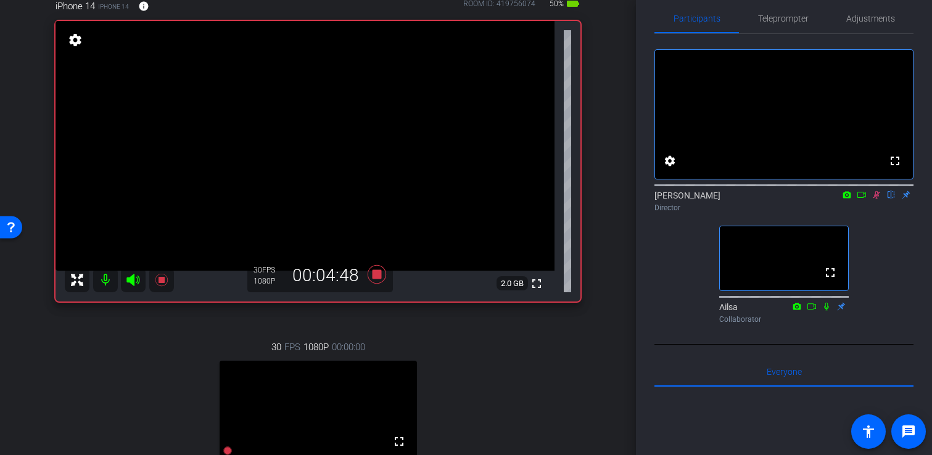
scroll to position [56, 0]
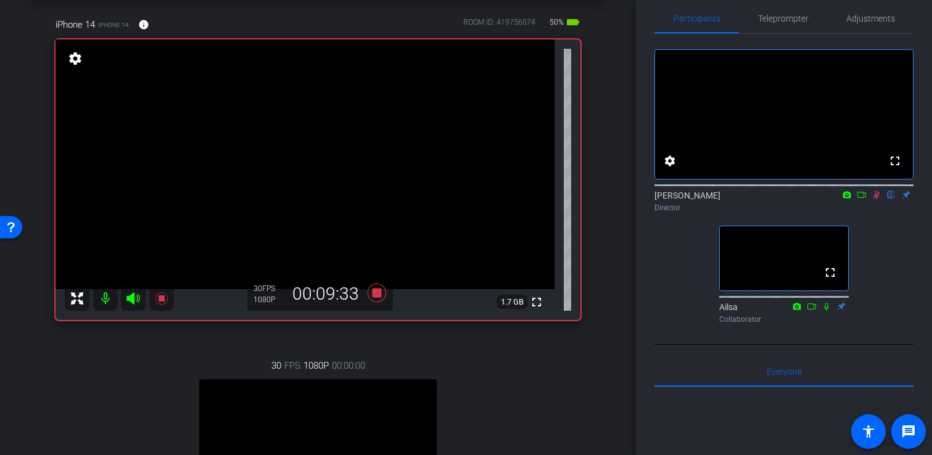
click at [878, 199] on icon at bounding box center [877, 195] width 7 height 8
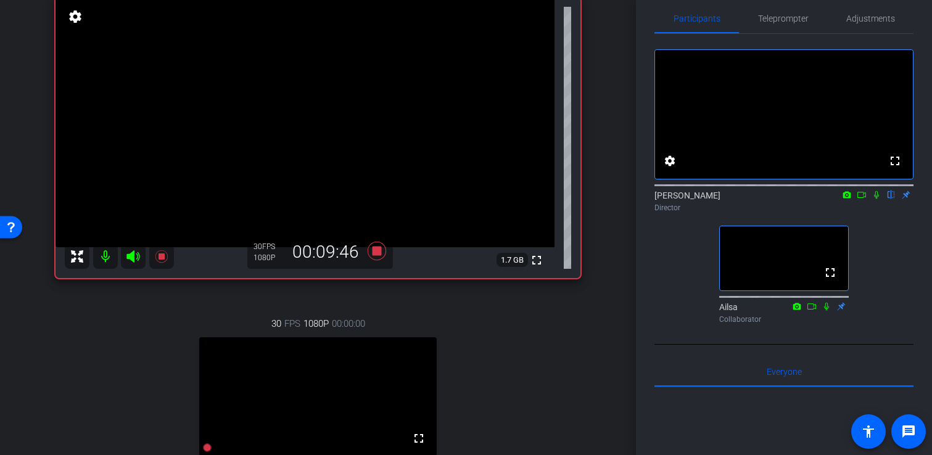
scroll to position [98, 0]
click at [376, 252] on icon at bounding box center [376, 250] width 19 height 19
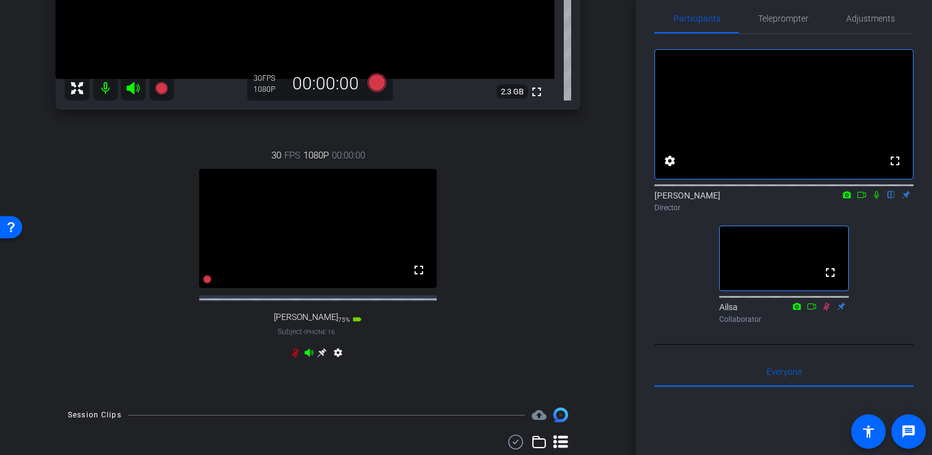
scroll to position [344, 0]
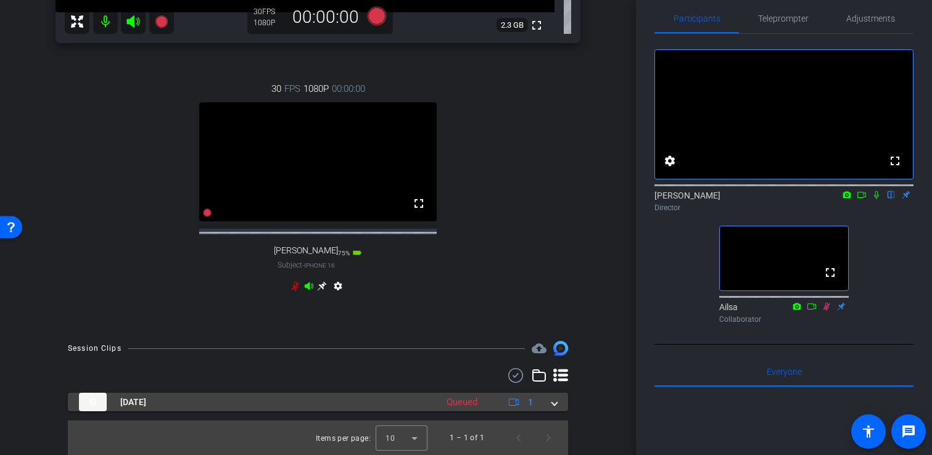
click at [559, 405] on mat-expansion-panel-header "Oct 2, 2025 Queued 1" at bounding box center [318, 402] width 500 height 19
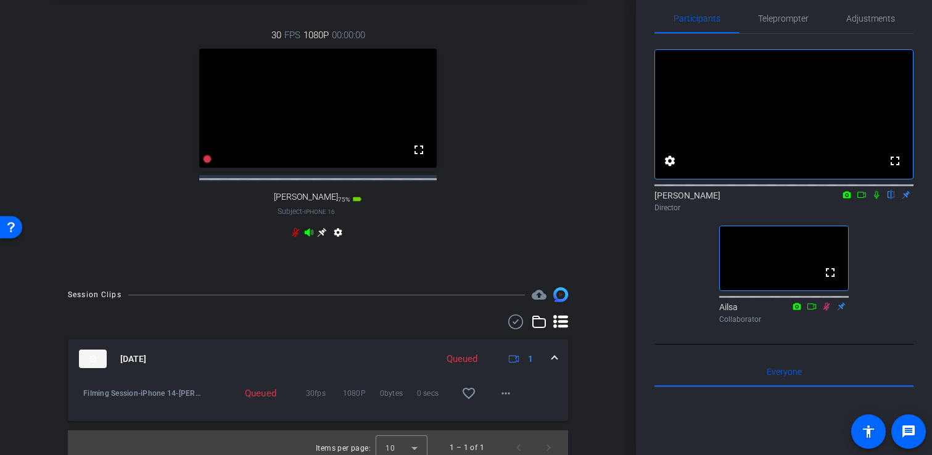
scroll to position [407, 0]
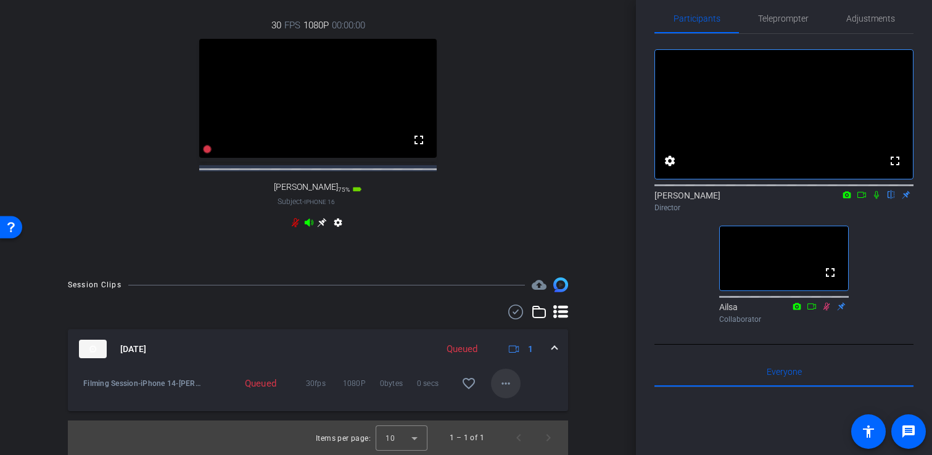
click at [516, 388] on span at bounding box center [506, 384] width 30 height 30
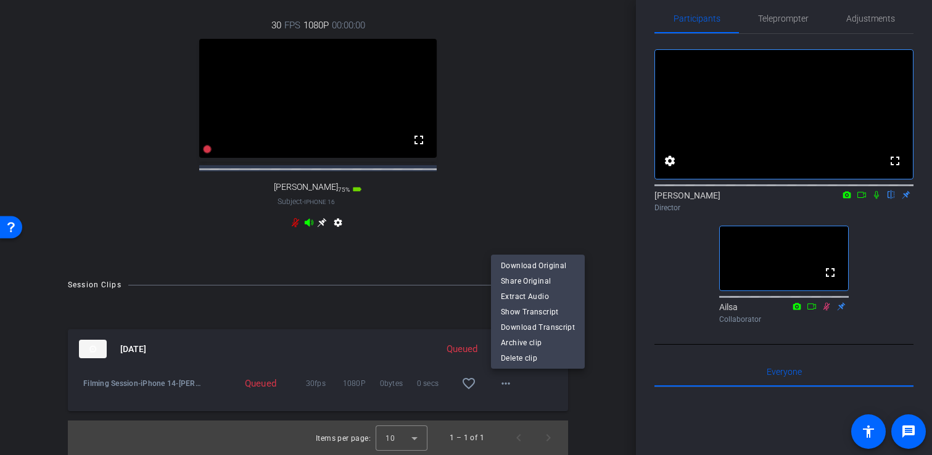
click at [597, 188] on div at bounding box center [466, 227] width 932 height 455
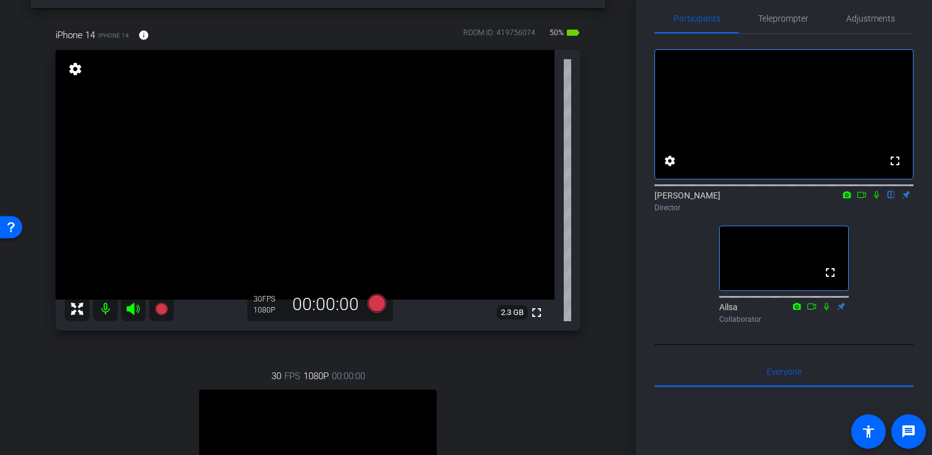
scroll to position [32, 0]
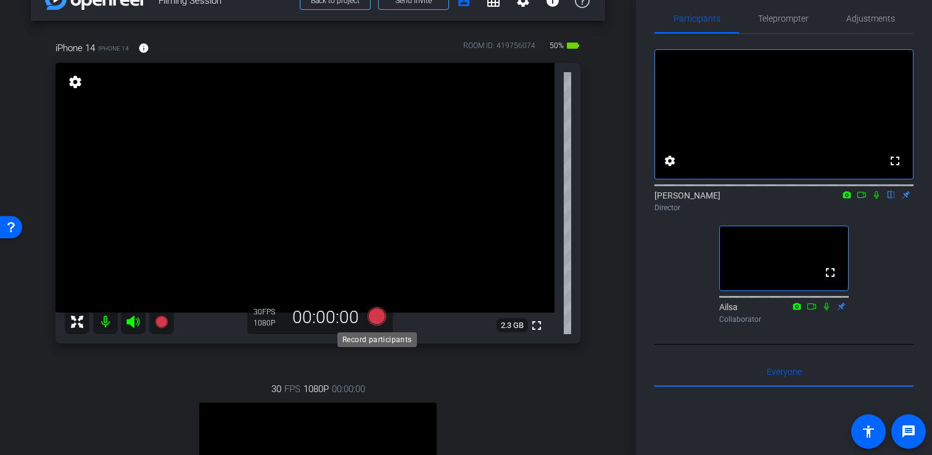
click at [378, 319] on icon at bounding box center [376, 316] width 19 height 19
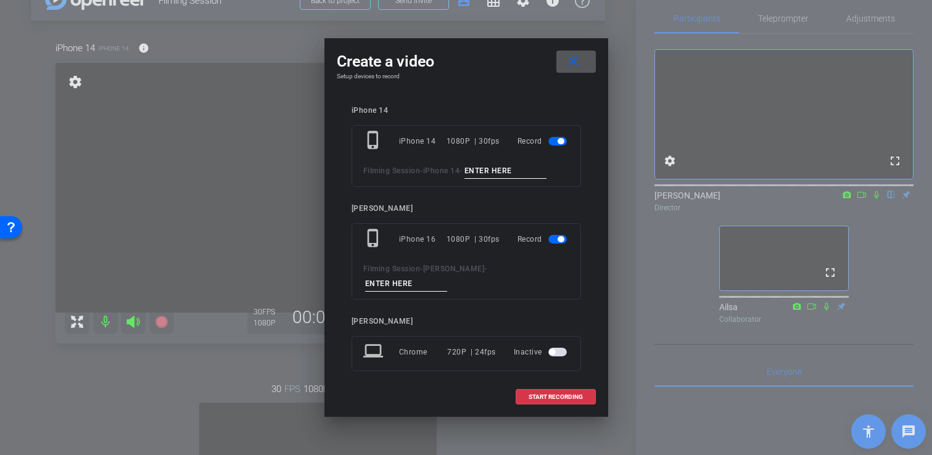
click at [501, 173] on input at bounding box center [506, 171] width 83 height 15
type input "Filming 2"
click at [557, 243] on span "button" at bounding box center [558, 239] width 19 height 9
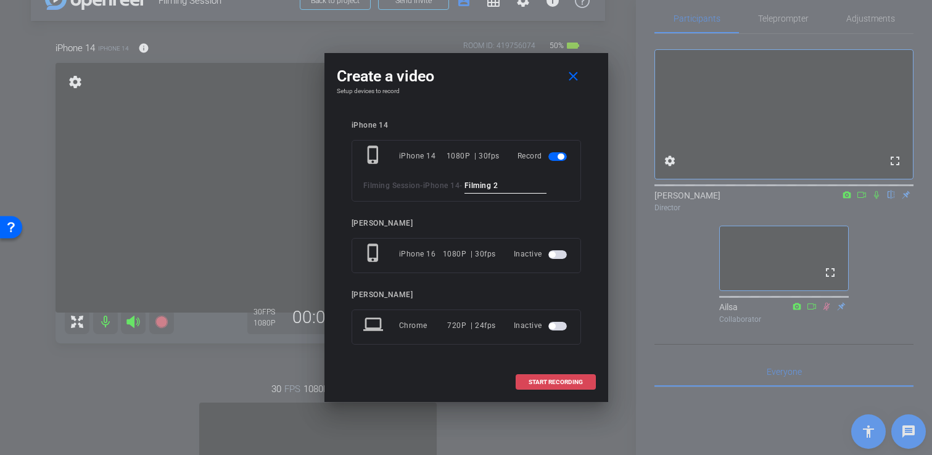
click at [558, 383] on span "START RECORDING" at bounding box center [556, 383] width 54 height 6
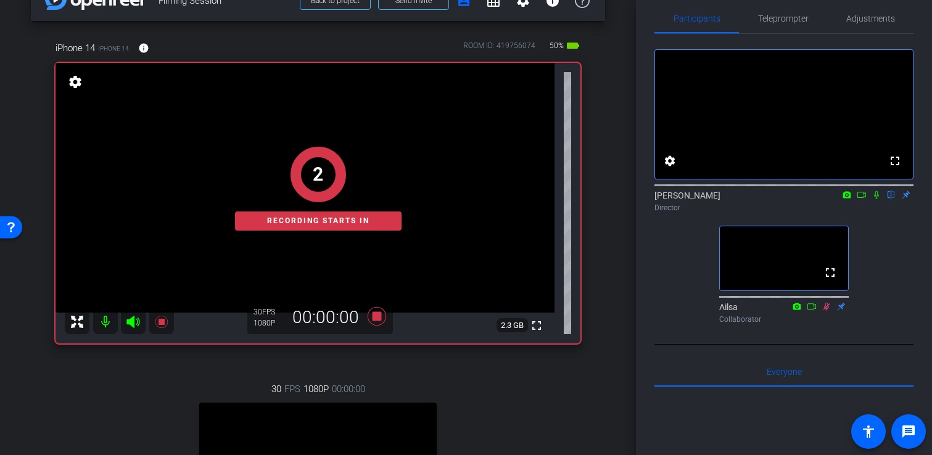
click at [879, 199] on icon at bounding box center [877, 195] width 10 height 9
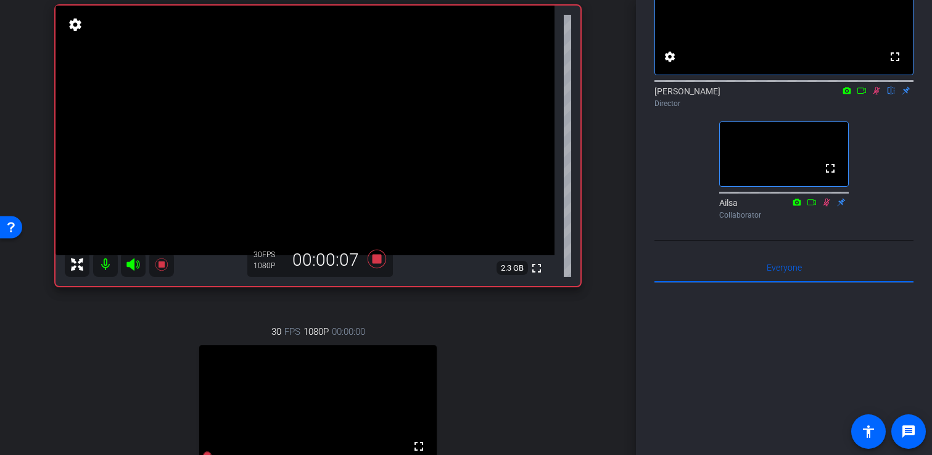
scroll to position [0, 0]
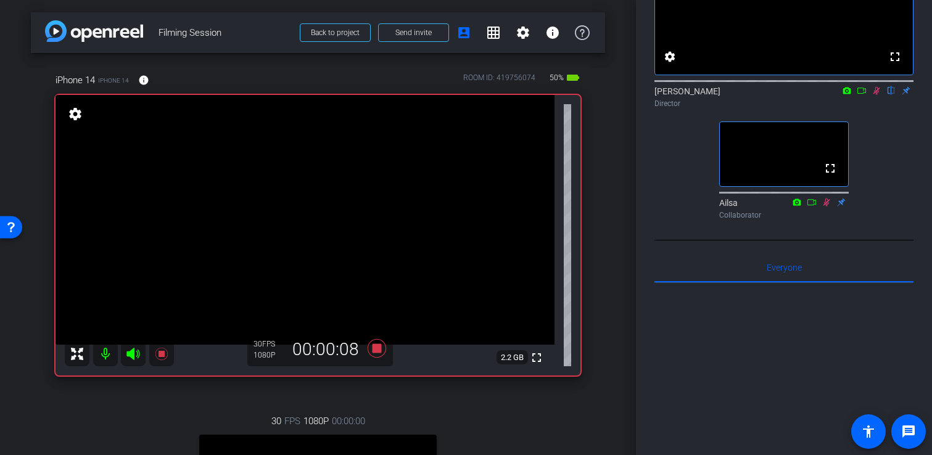
click at [878, 95] on icon at bounding box center [877, 91] width 7 height 8
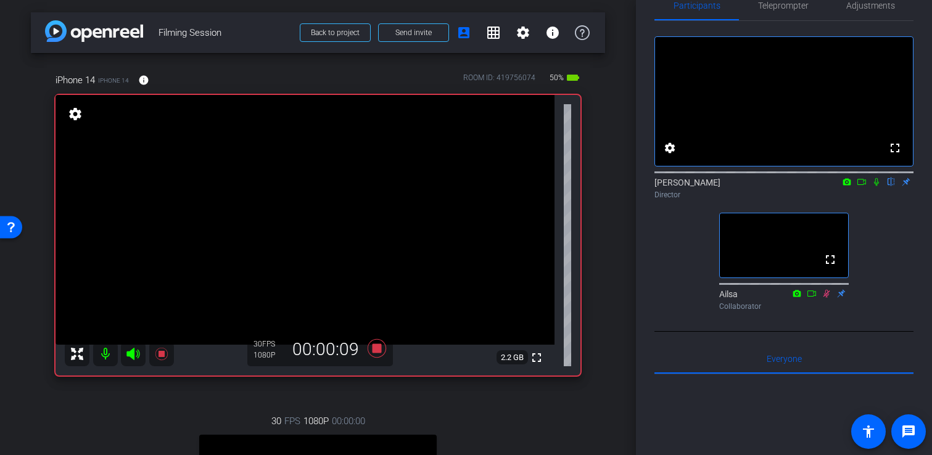
scroll to position [9, 0]
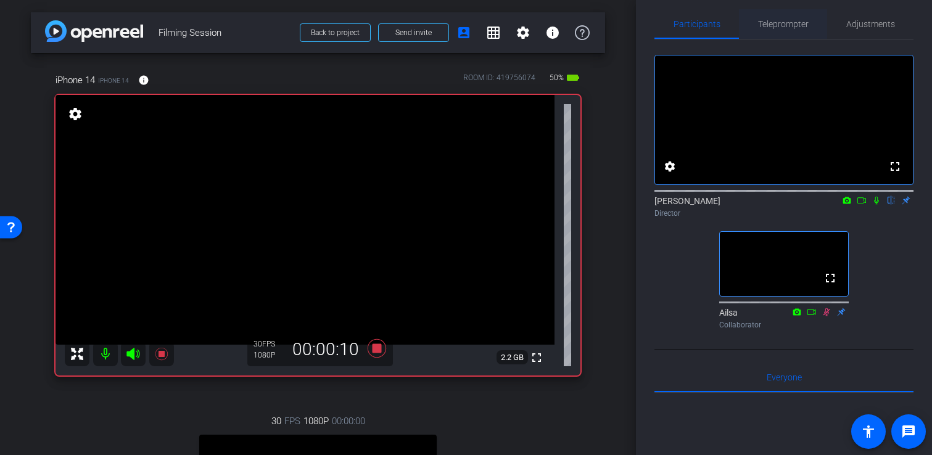
click at [787, 23] on span "Teleprompter" at bounding box center [783, 24] width 51 height 9
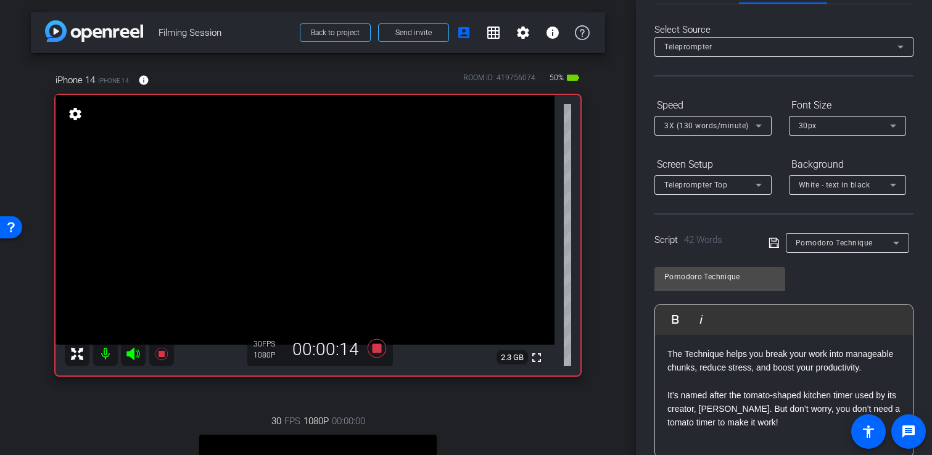
scroll to position [30, 0]
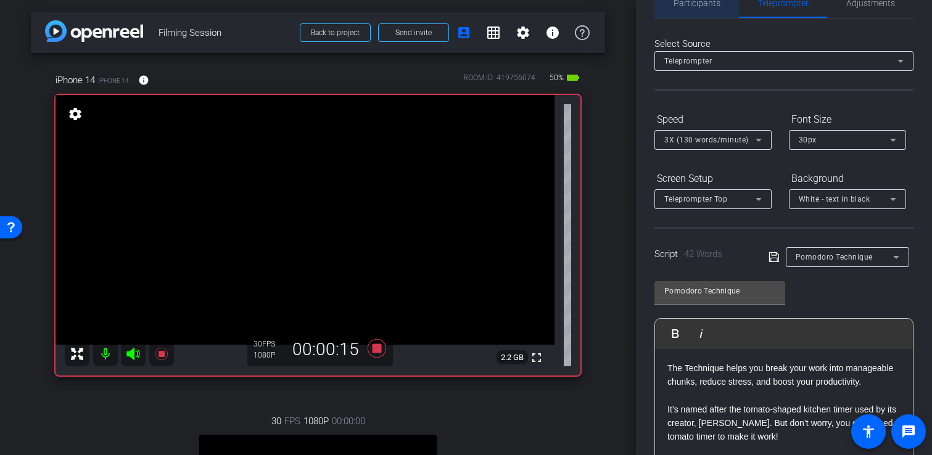
click at [705, 5] on span "Participants" at bounding box center [697, 3] width 47 height 9
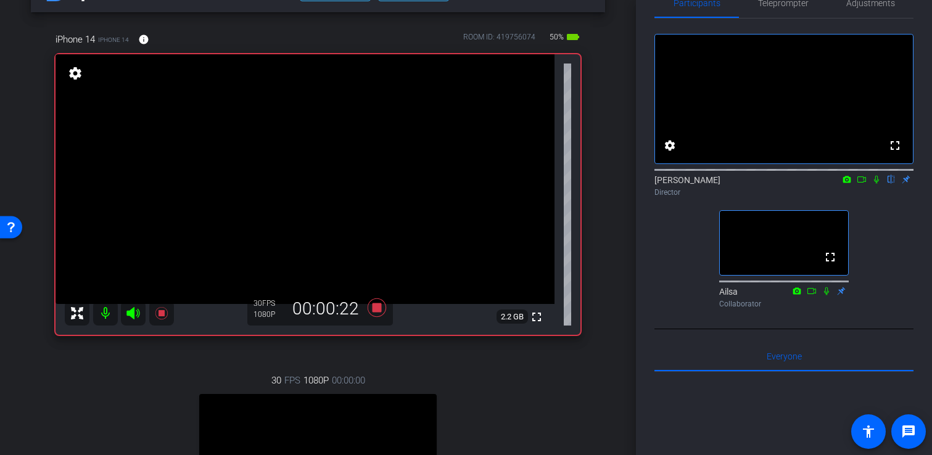
scroll to position [0, 0]
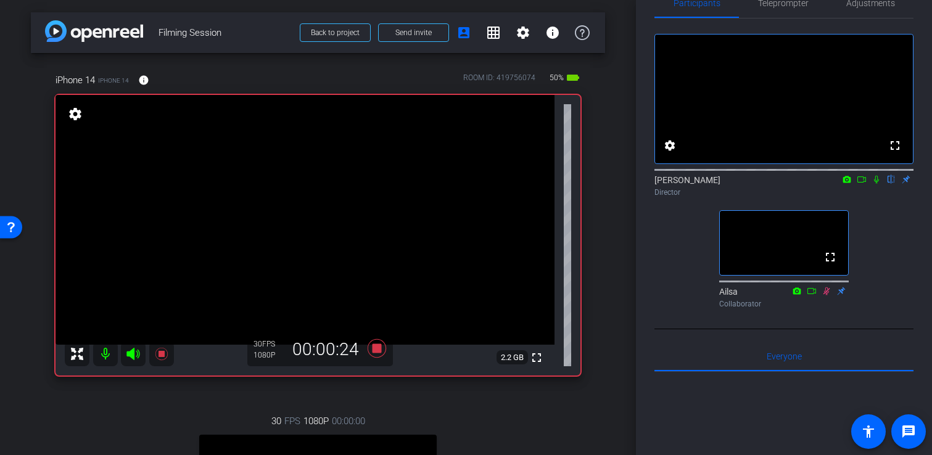
click at [877, 184] on icon at bounding box center [877, 179] width 10 height 9
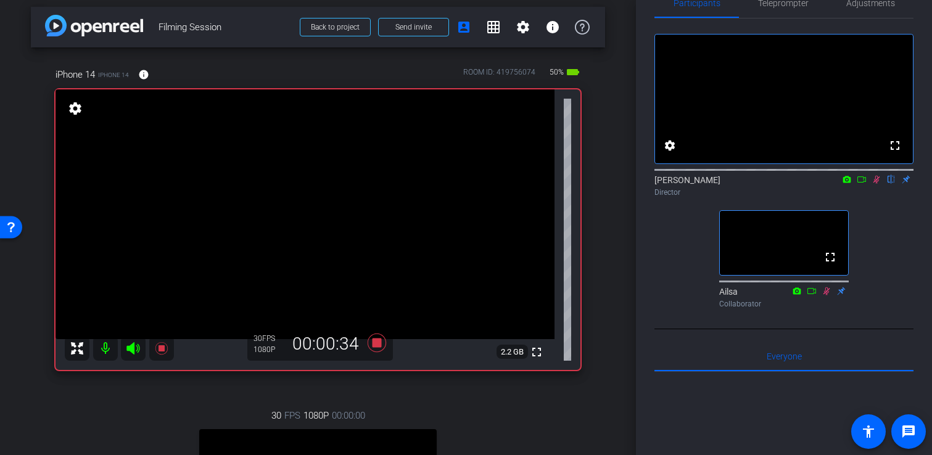
scroll to position [3, 0]
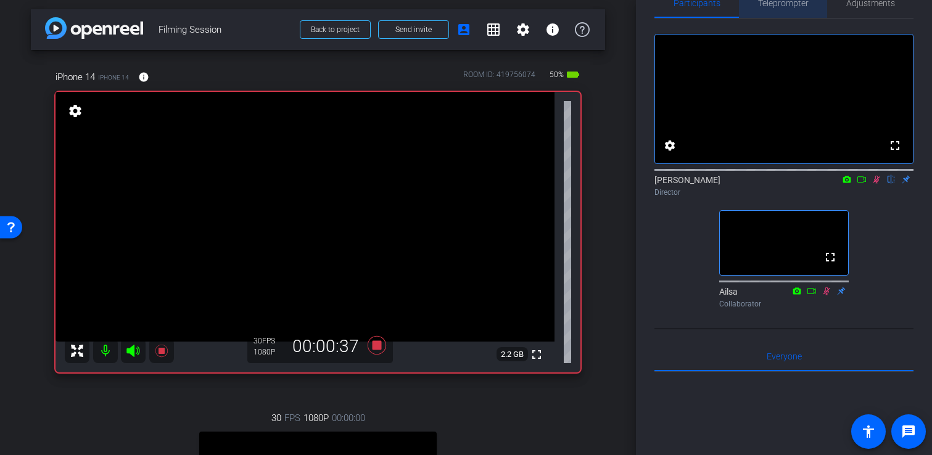
click at [781, 10] on span "Teleprompter" at bounding box center [783, 3] width 51 height 30
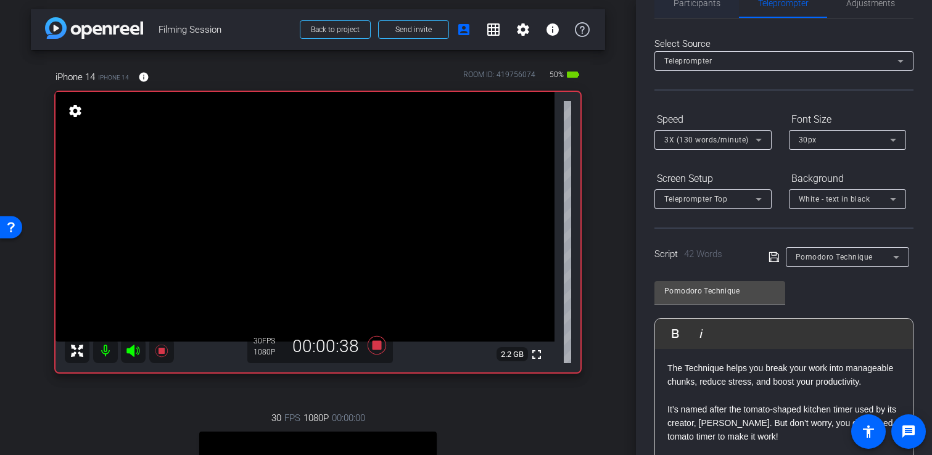
click at [707, 4] on span "Participants" at bounding box center [697, 3] width 47 height 9
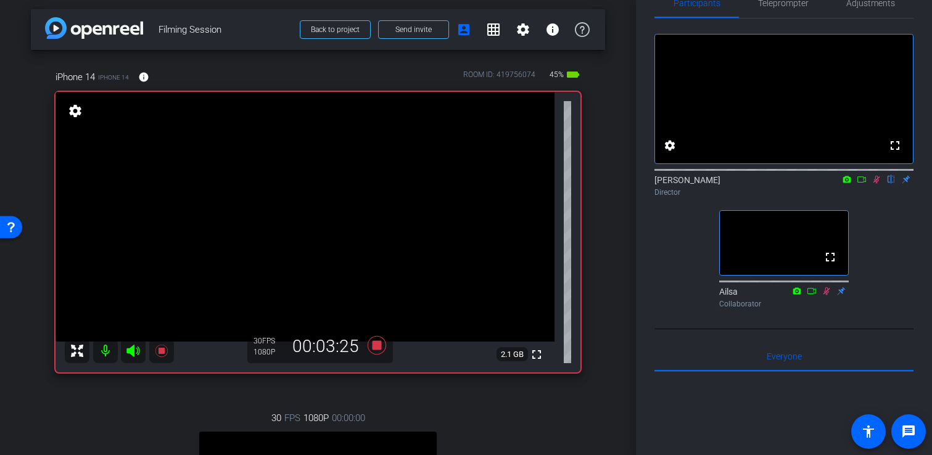
click at [878, 184] on icon at bounding box center [877, 179] width 10 height 9
click at [367, 351] on icon at bounding box center [377, 345] width 30 height 22
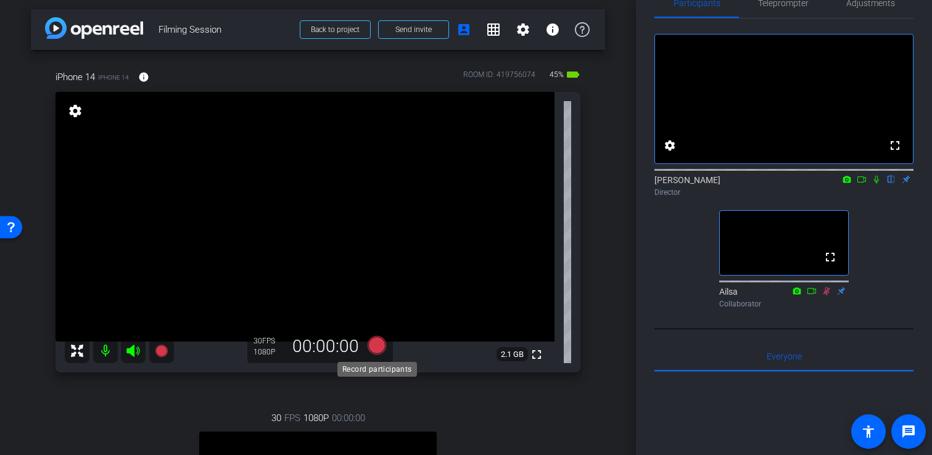
click at [375, 348] on icon at bounding box center [376, 345] width 19 height 19
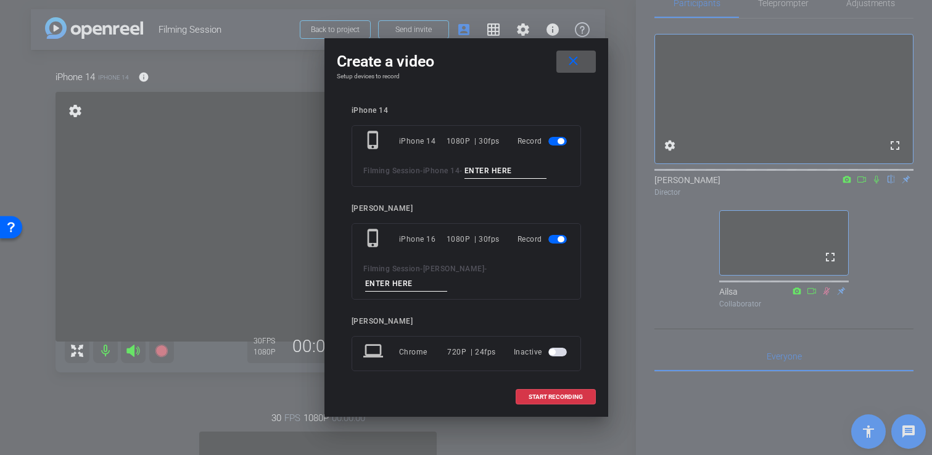
click at [495, 168] on input at bounding box center [506, 171] width 83 height 15
type input "Filming 3"
click at [557, 240] on span "button" at bounding box center [558, 239] width 19 height 9
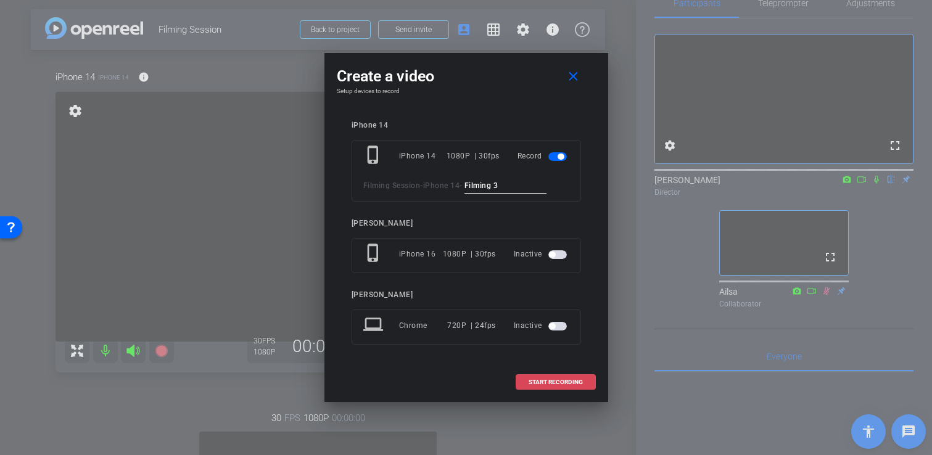
click at [575, 380] on span "START RECORDING" at bounding box center [556, 383] width 54 height 6
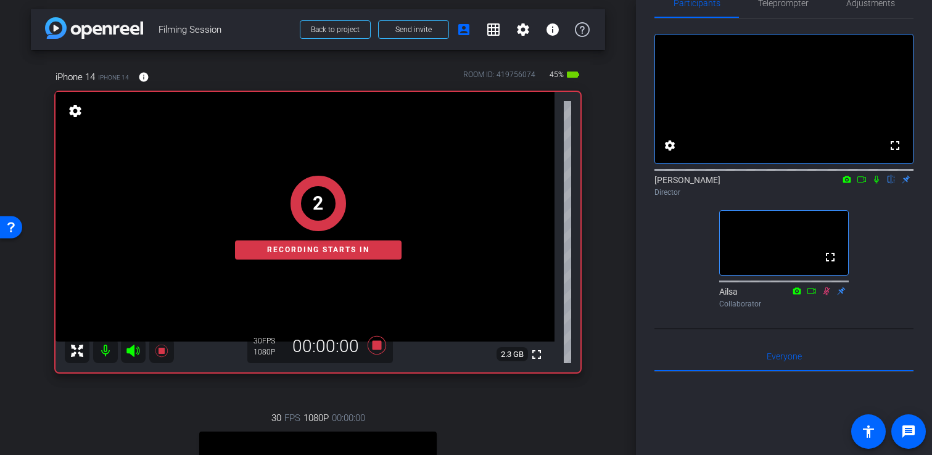
click at [877, 184] on icon at bounding box center [876, 180] width 5 height 8
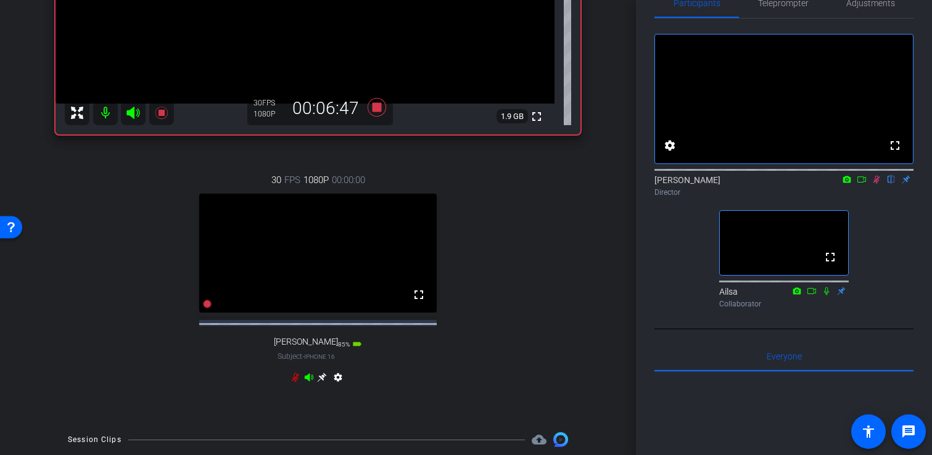
scroll to position [246, 0]
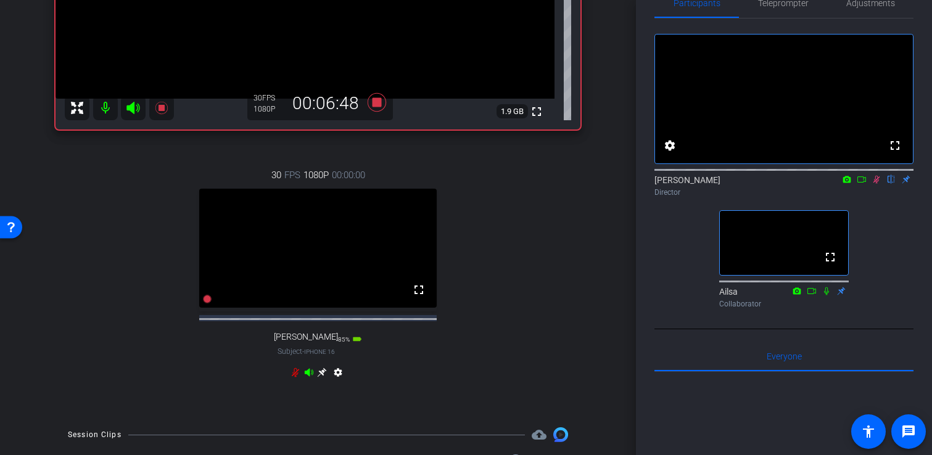
click at [294, 378] on icon at bounding box center [295, 372] width 7 height 9
click at [878, 184] on icon at bounding box center [877, 179] width 10 height 9
click at [376, 104] on icon at bounding box center [376, 102] width 19 height 19
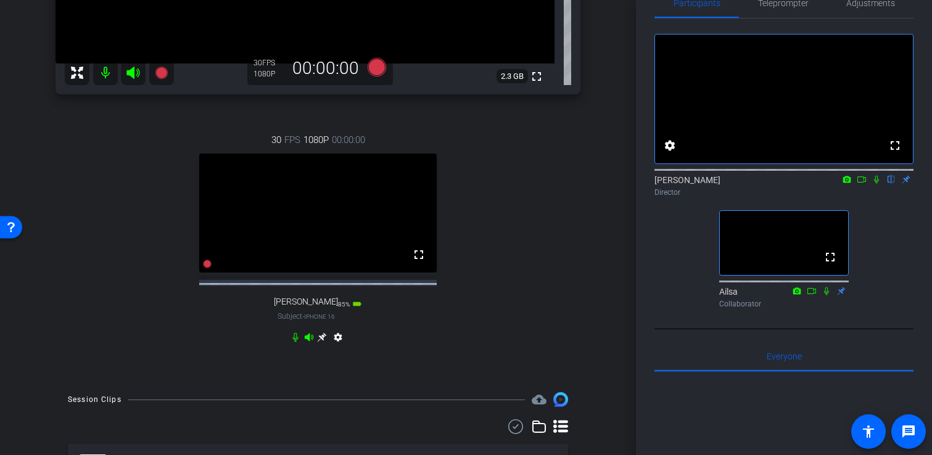
scroll to position [296, 0]
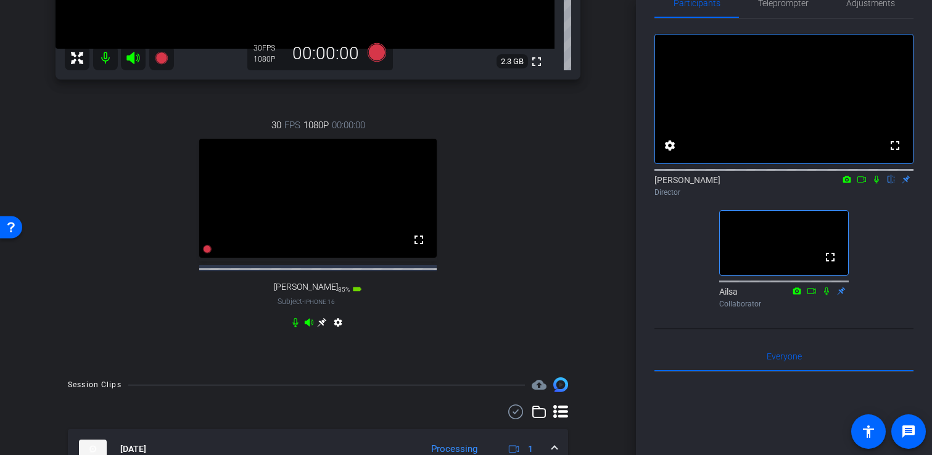
click at [512, 217] on div "30 FPS 1080P 00:00:00 fullscreen Jo Francis Subject - iPhone 16 85% battery_std…" at bounding box center [318, 225] width 525 height 255
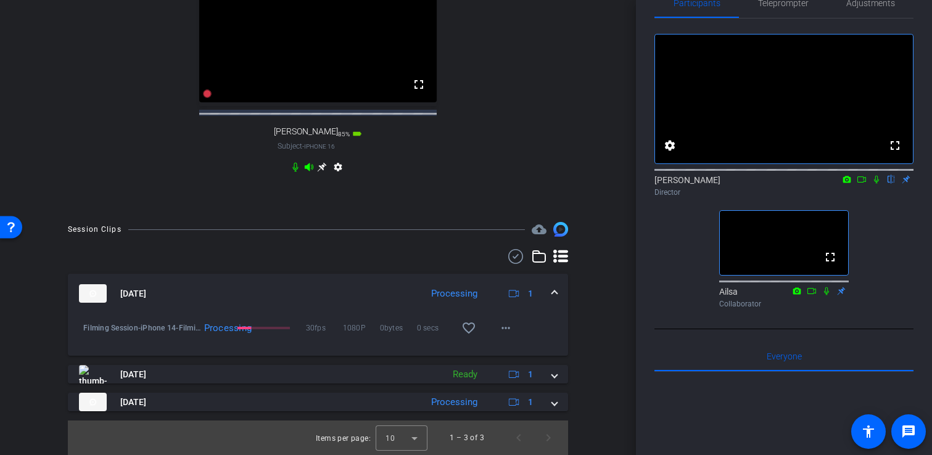
scroll to position [462, 0]
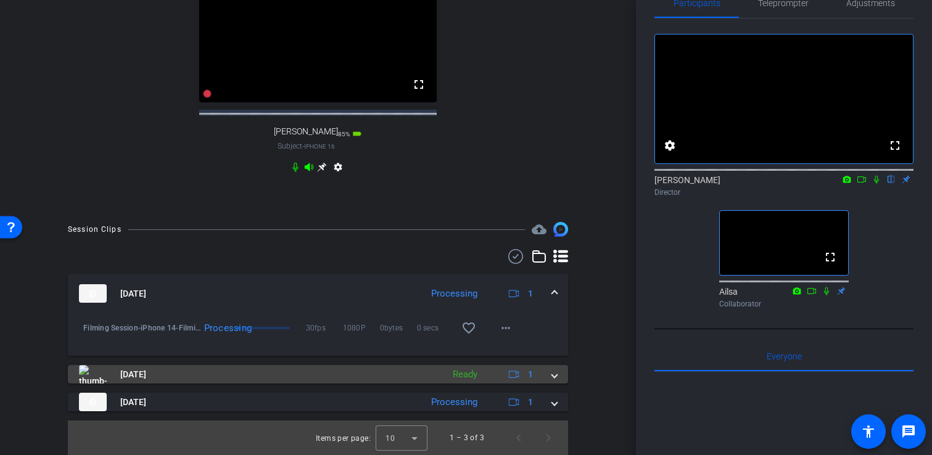
click at [557, 382] on mat-expansion-panel-header "Oct 2, 2025 Ready 1" at bounding box center [318, 374] width 500 height 19
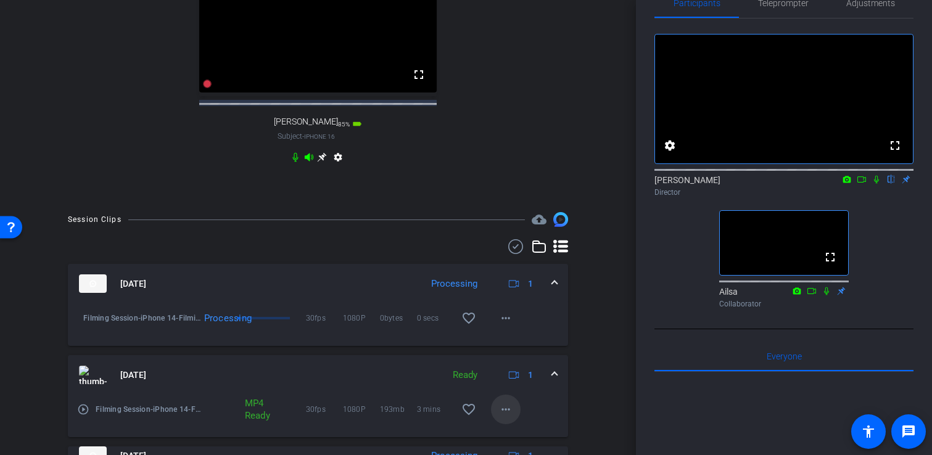
click at [507, 417] on mat-icon "more_horiz" at bounding box center [506, 409] width 15 height 15
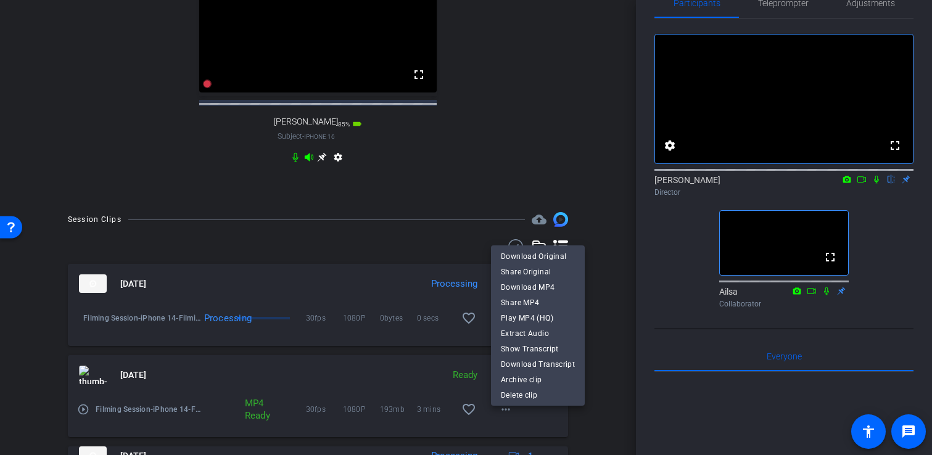
click at [529, 174] on div at bounding box center [466, 227] width 932 height 455
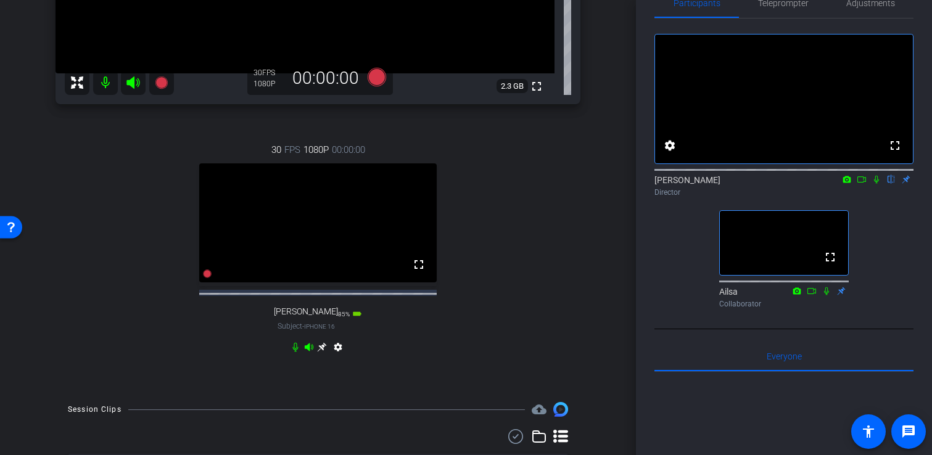
scroll to position [275, 0]
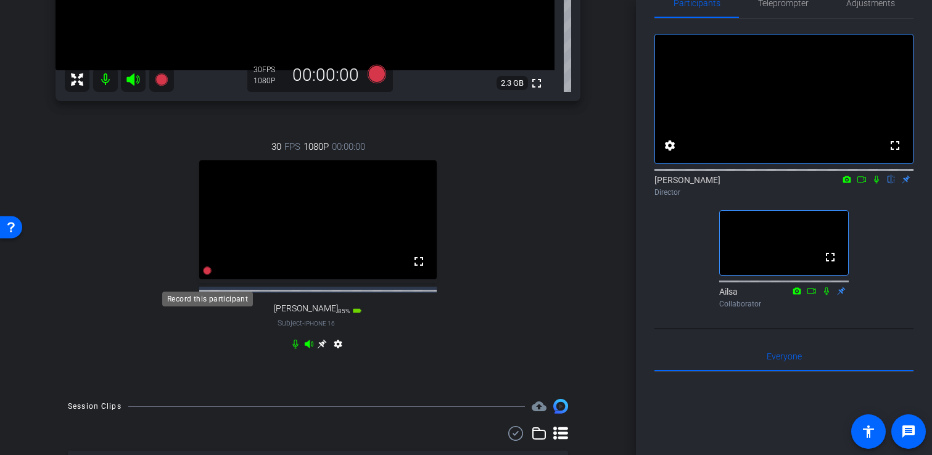
click at [207, 275] on icon at bounding box center [207, 271] width 9 height 9
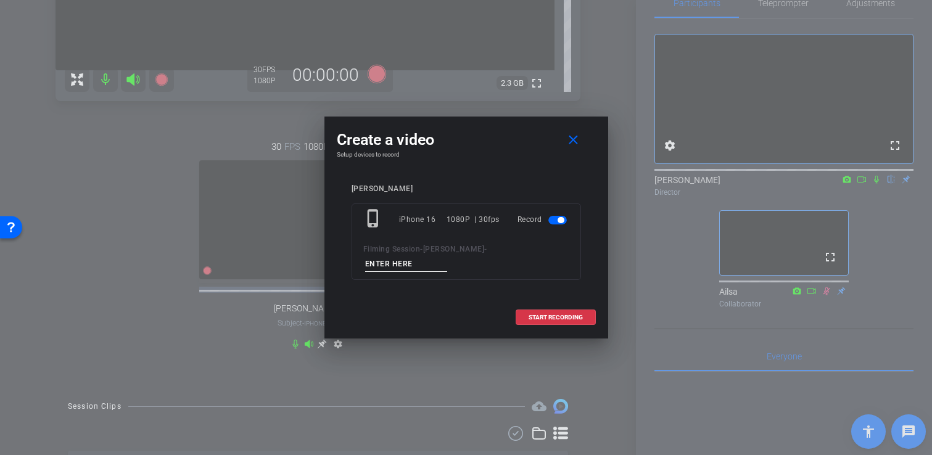
click at [448, 257] on input at bounding box center [406, 264] width 83 height 15
type input "Intro"
click at [557, 315] on span "START RECORDING" at bounding box center [556, 318] width 54 height 6
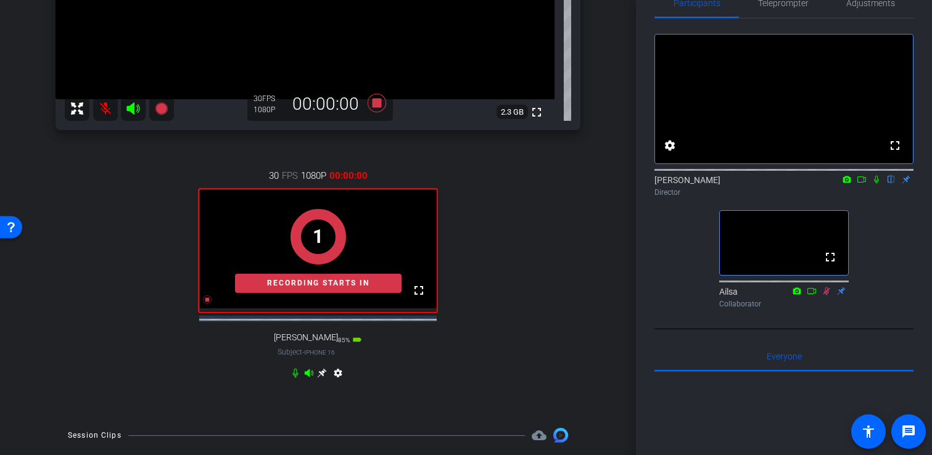
scroll to position [255, 0]
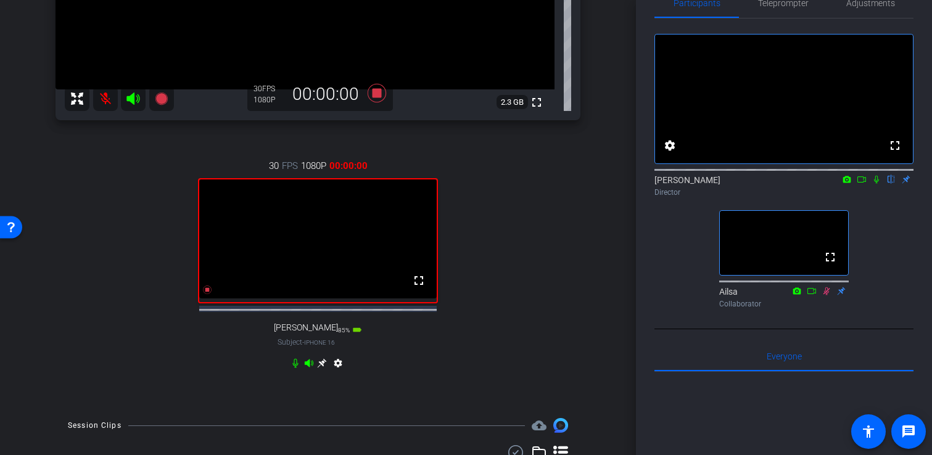
click at [879, 184] on icon at bounding box center [876, 180] width 5 height 8
click at [879, 184] on icon at bounding box center [877, 179] width 10 height 9
click at [207, 294] on icon at bounding box center [207, 290] width 9 height 9
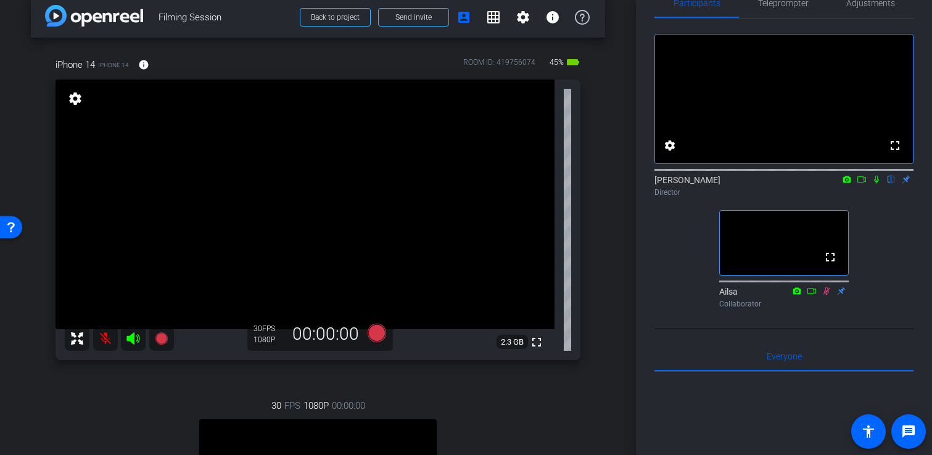
scroll to position [0, 0]
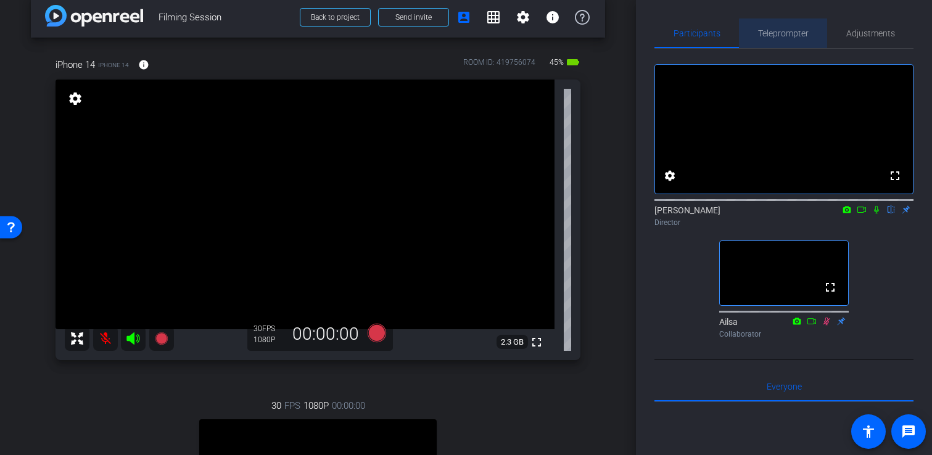
click at [789, 42] on span "Teleprompter" at bounding box center [783, 34] width 51 height 30
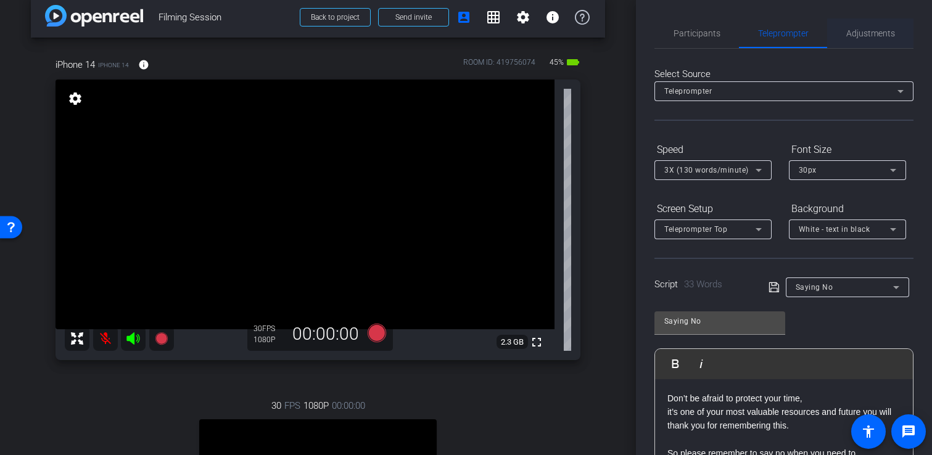
click at [860, 32] on span "Adjustments" at bounding box center [871, 33] width 49 height 9
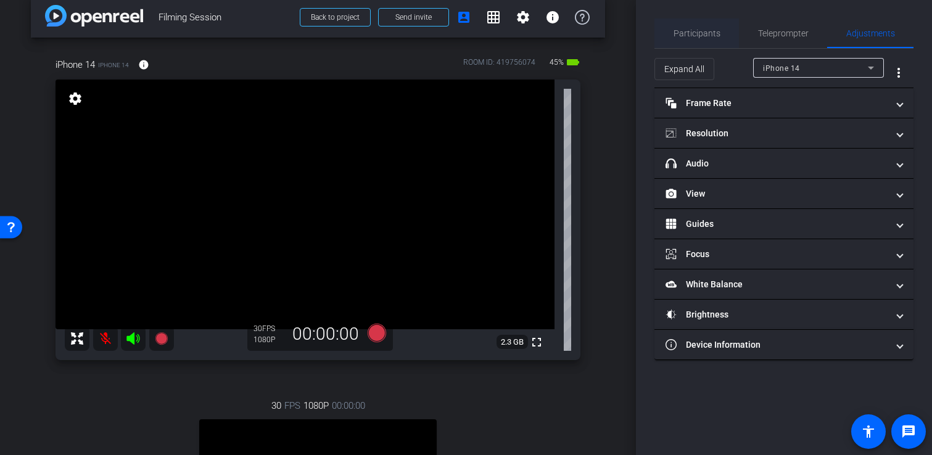
click at [701, 22] on span "Participants" at bounding box center [697, 34] width 47 height 30
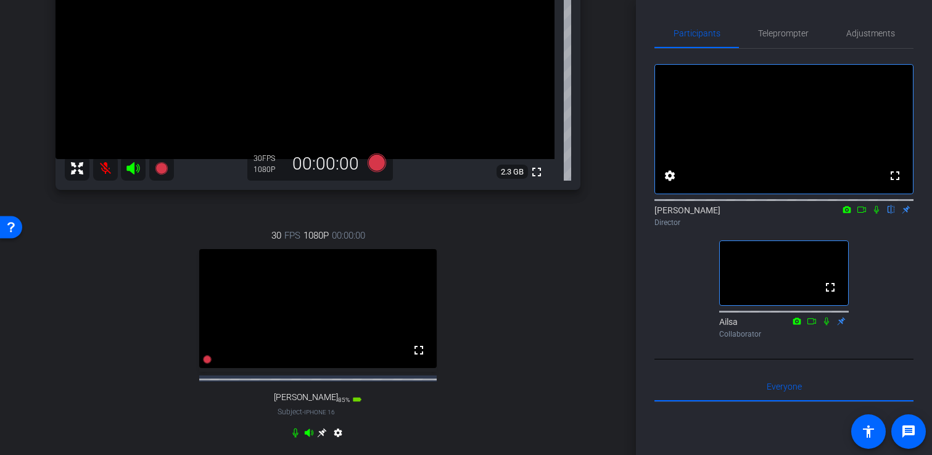
scroll to position [186, 0]
click at [208, 363] on icon at bounding box center [207, 359] width 9 height 9
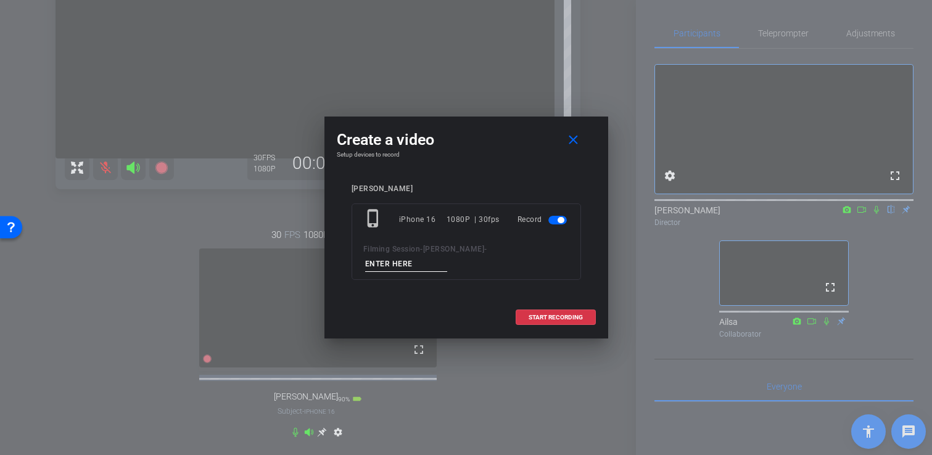
click at [448, 257] on input at bounding box center [406, 264] width 83 height 15
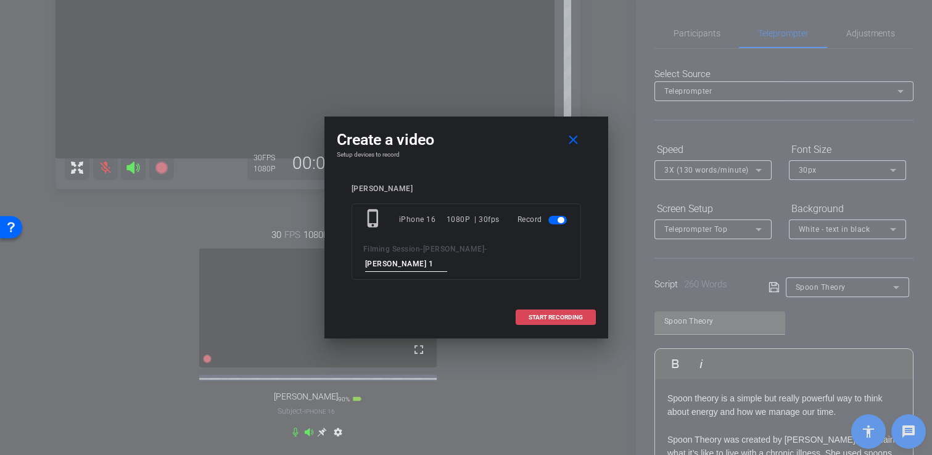
type input "Fliming Jo 1"
click at [554, 315] on span "START RECORDING" at bounding box center [556, 318] width 54 height 6
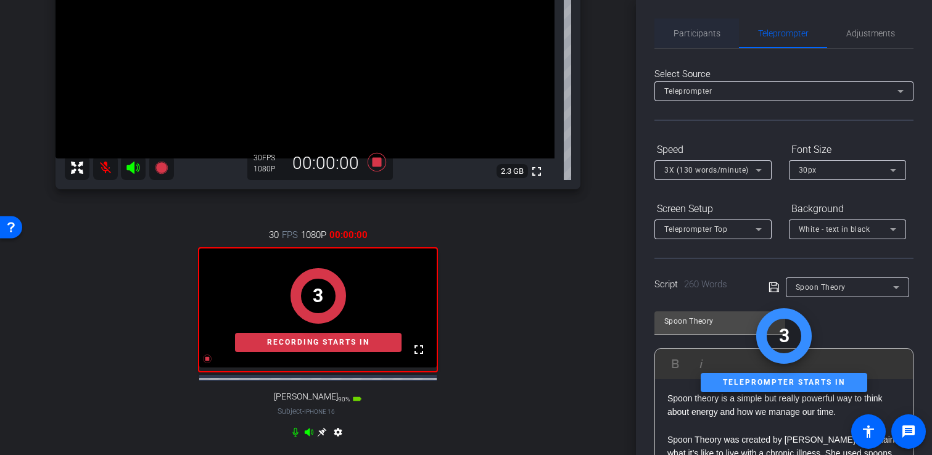
click at [683, 30] on span "Participants" at bounding box center [697, 33] width 47 height 9
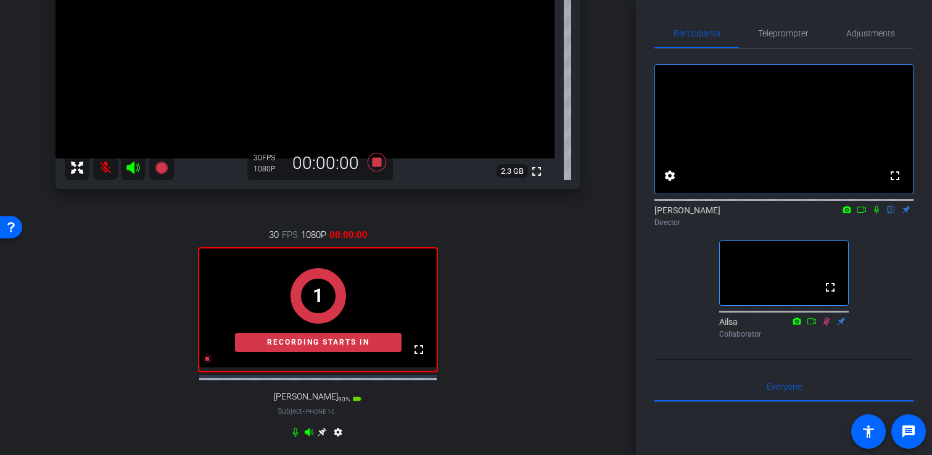
click at [879, 214] on icon at bounding box center [877, 209] width 10 height 9
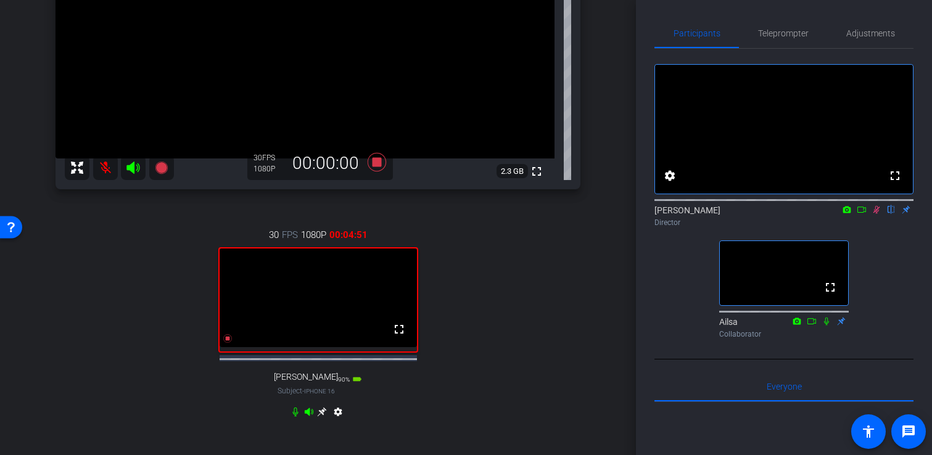
click at [877, 214] on icon at bounding box center [877, 209] width 10 height 9
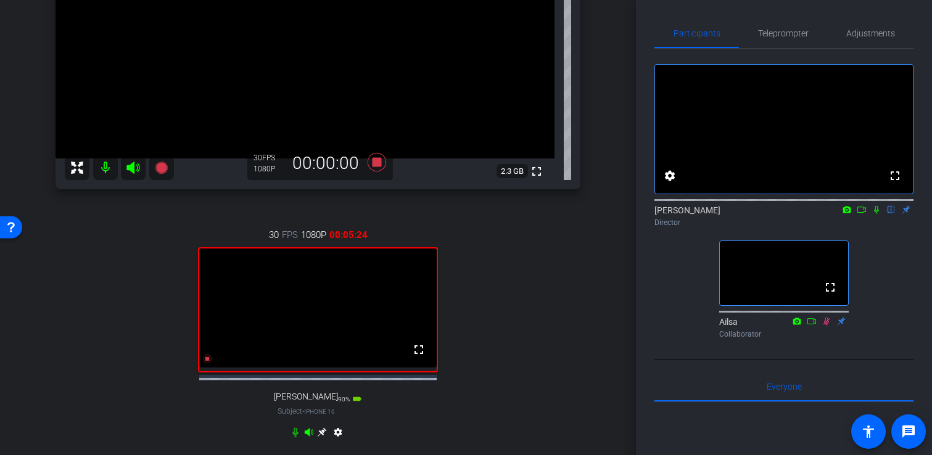
scroll to position [150, 0]
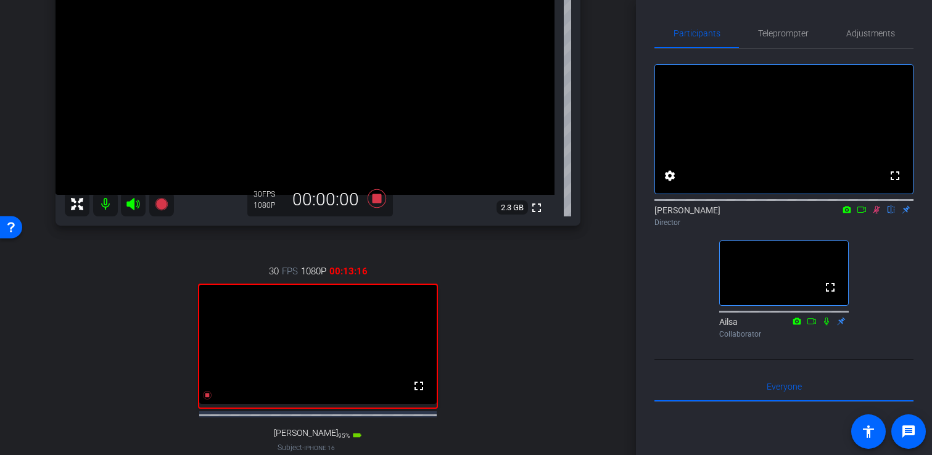
click at [880, 215] on mat-icon at bounding box center [876, 209] width 15 height 11
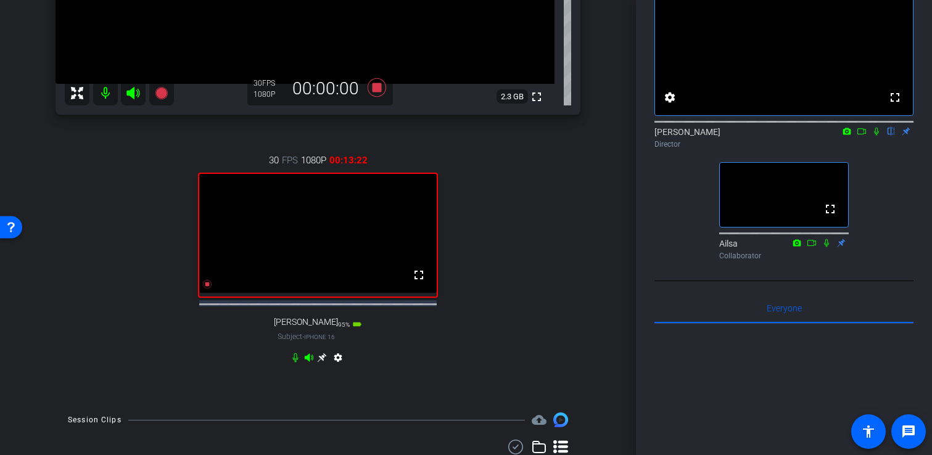
scroll to position [272, 0]
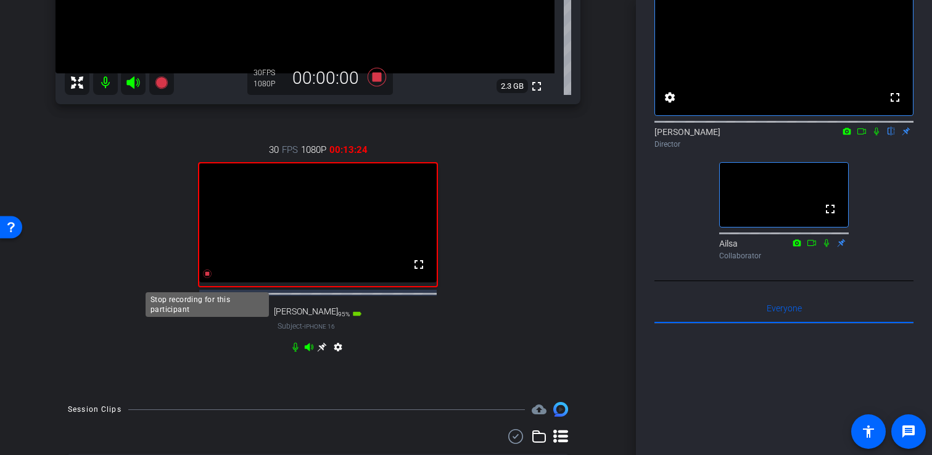
click at [206, 278] on icon at bounding box center [207, 274] width 9 height 9
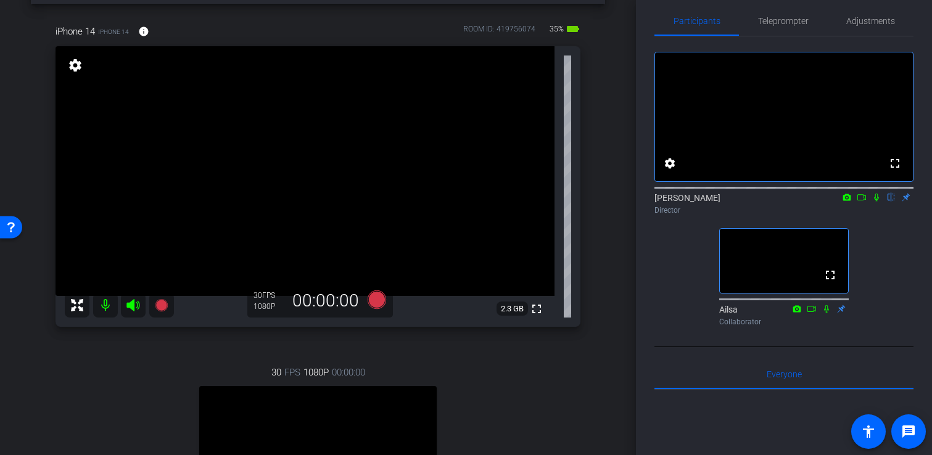
scroll to position [10, 0]
